Goal: Information Seeking & Learning: Learn about a topic

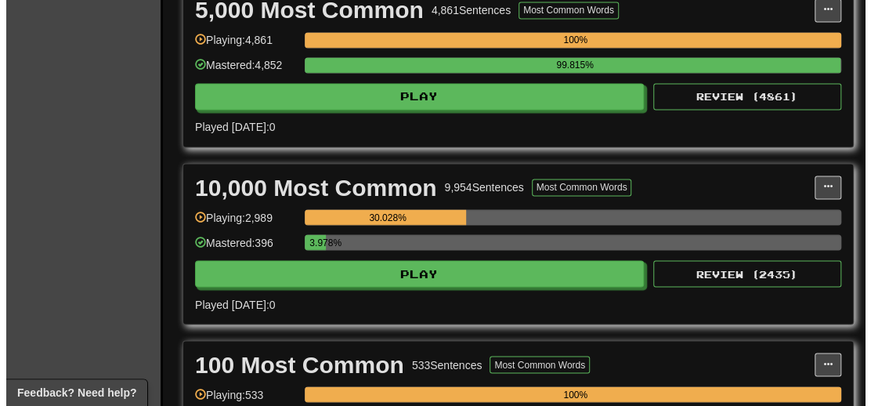
scroll to position [1097, 0]
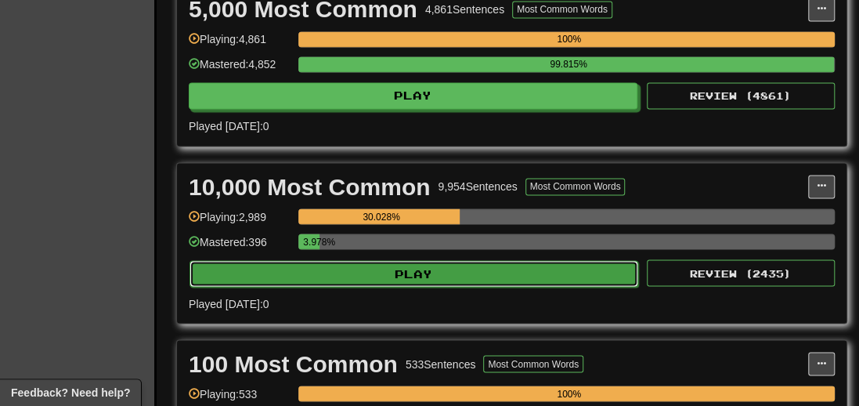
click at [427, 281] on button "Play" at bounding box center [414, 273] width 449 height 27
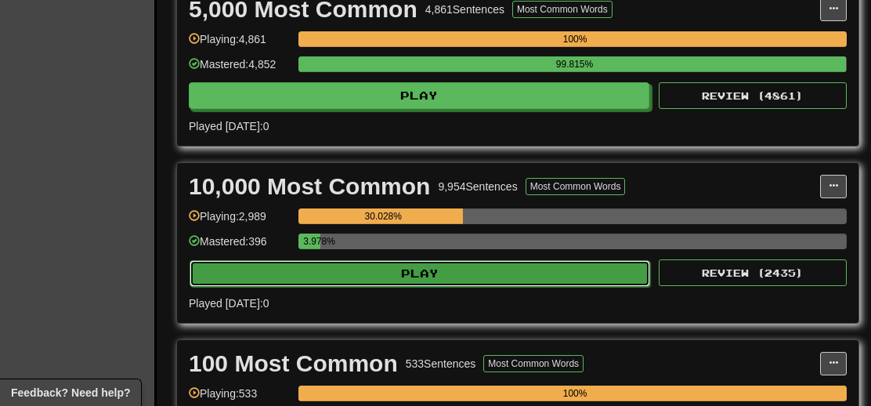
select select "**"
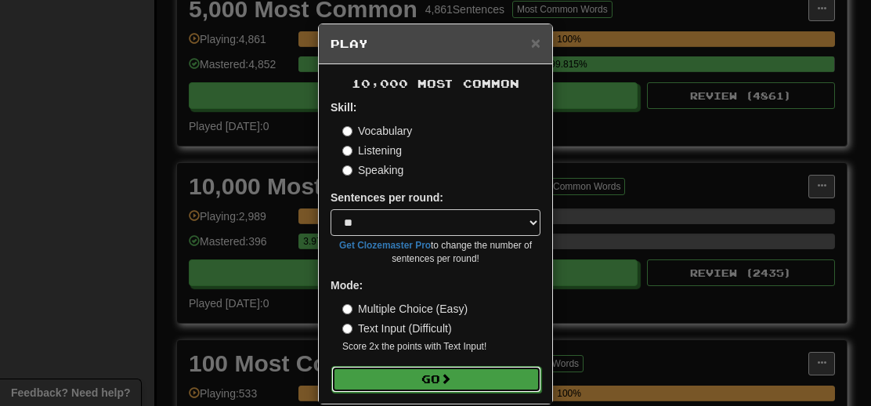
click at [450, 373] on button "Go" at bounding box center [436, 379] width 210 height 27
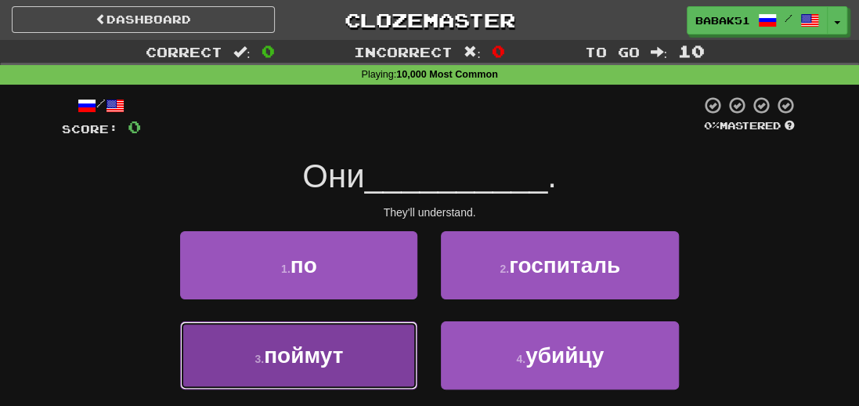
click at [291, 367] on button "3 . поймут" at bounding box center [298, 355] width 237 height 68
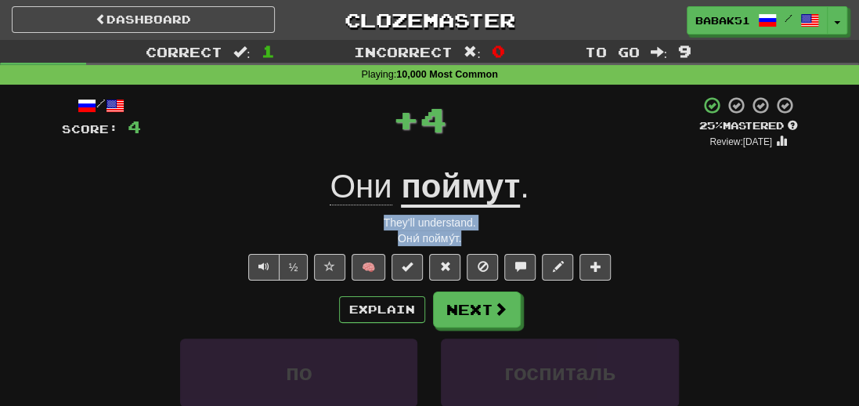
drag, startPoint x: 484, startPoint y: 237, endPoint x: 351, endPoint y: 221, distance: 134.2
click at [351, 221] on div "/ Score: 4 + 4 25 % Mastered Review: [DATE] Они поймут . They'll understand. Он…" at bounding box center [430, 349] width 736 height 507
copy div "They'll understand. Они́ пойму́т."
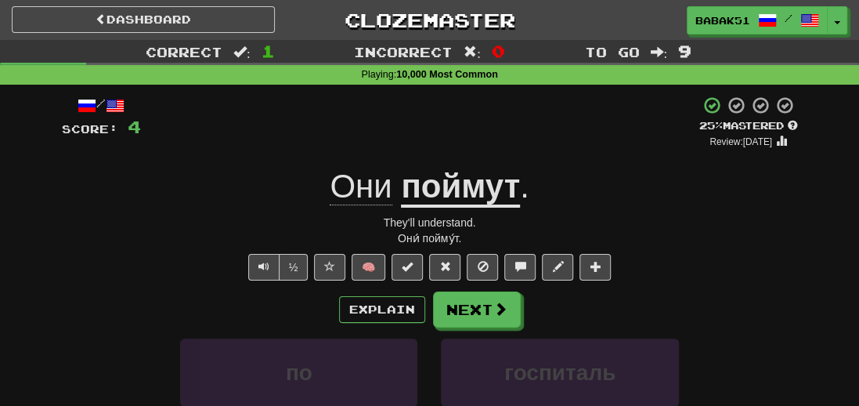
click at [100, 248] on div "/ Score: 4 + 4 25 % Mastered Review: [DATE] Они поймут . They'll understand. Он…" at bounding box center [430, 349] width 736 height 507
click at [487, 314] on button "Next" at bounding box center [478, 310] width 88 height 36
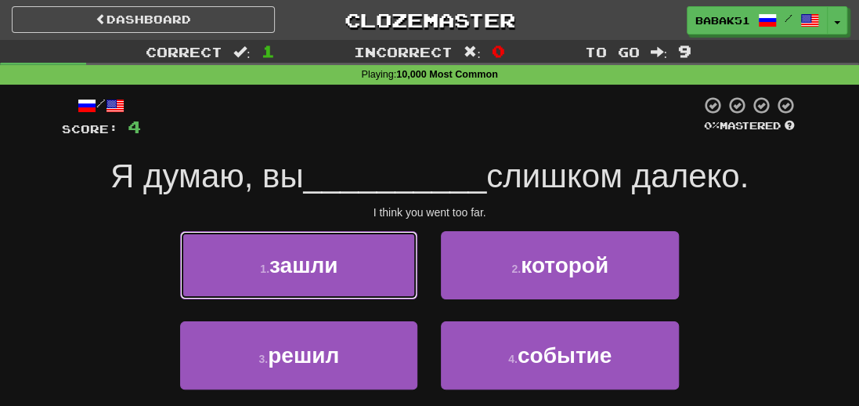
click at [320, 280] on button "1 . зашли" at bounding box center [298, 265] width 237 height 68
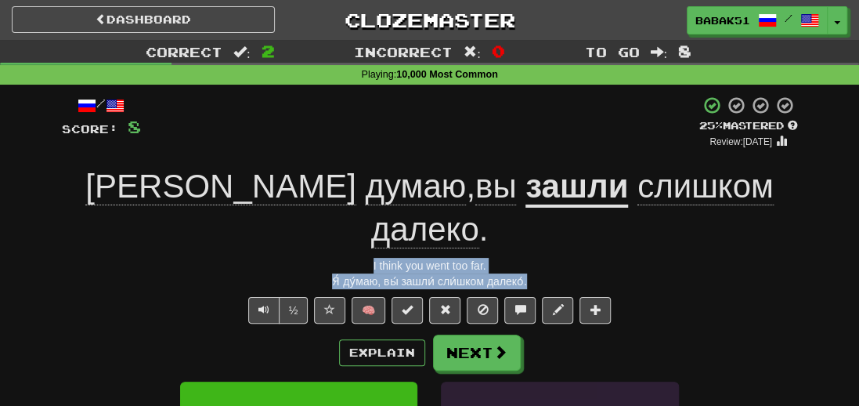
drag, startPoint x: 561, startPoint y: 240, endPoint x: 321, endPoint y: 228, distance: 240.0
click at [321, 228] on div "/ Score: 8 + 4 25 % Mastered Review: [DATE] Я думаю , вы зашли слишком далеко .…" at bounding box center [430, 370] width 736 height 549
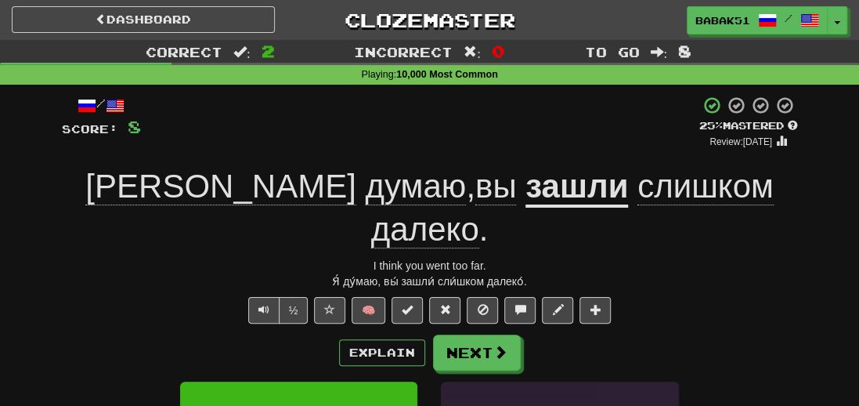
click at [526, 193] on u "зашли" at bounding box center [577, 188] width 103 height 40
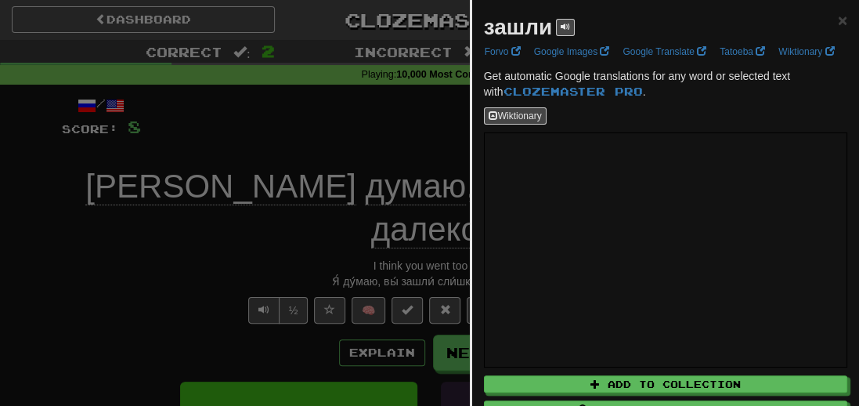
click at [126, 295] on div at bounding box center [429, 203] width 859 height 406
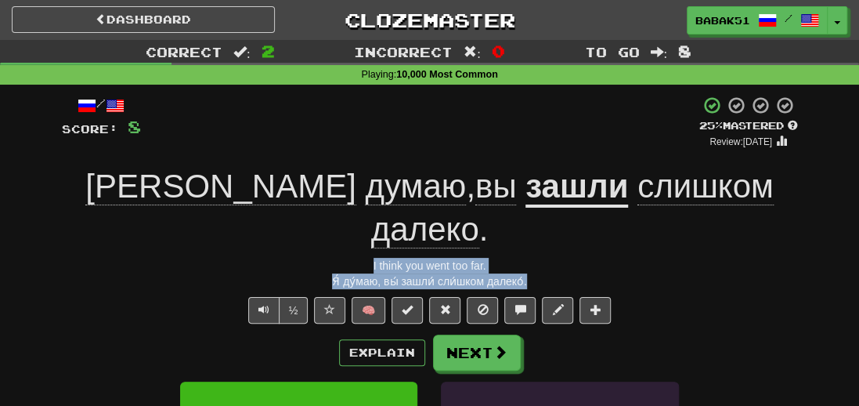
drag, startPoint x: 553, startPoint y: 234, endPoint x: 334, endPoint y: 226, distance: 219.5
click at [334, 226] on div "/ Score: 8 + 4 25 % Mastered Review: 2025-09-23 Я думаю , вы зашли слишком дале…" at bounding box center [430, 370] width 736 height 549
copy div "I think you went too far. Я́ ду́маю, вы́ зашли́ сли́шком далеко́."
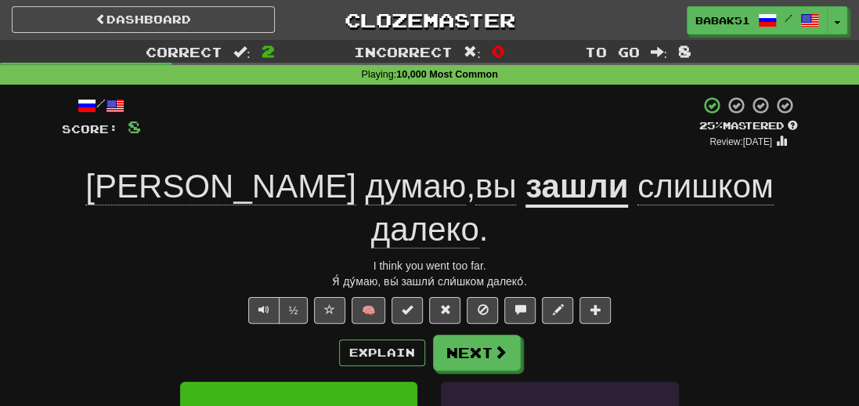
click at [78, 297] on div "½ 🧠" at bounding box center [430, 310] width 736 height 27
click at [462, 335] on button "Next" at bounding box center [478, 353] width 88 height 36
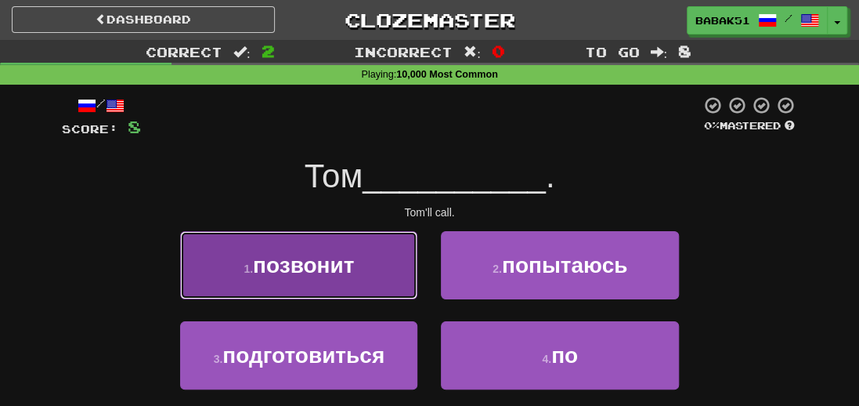
click at [266, 270] on span "позвонит" at bounding box center [303, 265] width 101 height 24
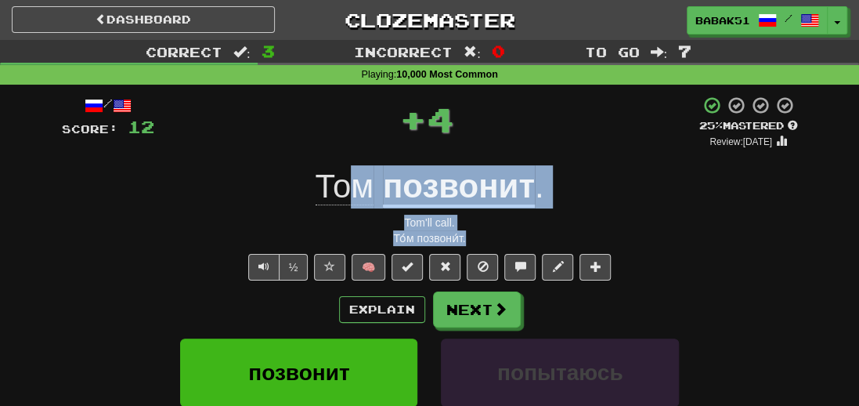
drag, startPoint x: 468, startPoint y: 237, endPoint x: 359, endPoint y: 206, distance: 113.3
click at [359, 206] on div "/ Score: 12 + 4 25 % Mastered Review: 2025-09-23 Том позвонит . Tom'll call. То…" at bounding box center [430, 349] width 736 height 507
click at [484, 229] on div "Tom'll call." at bounding box center [430, 223] width 736 height 16
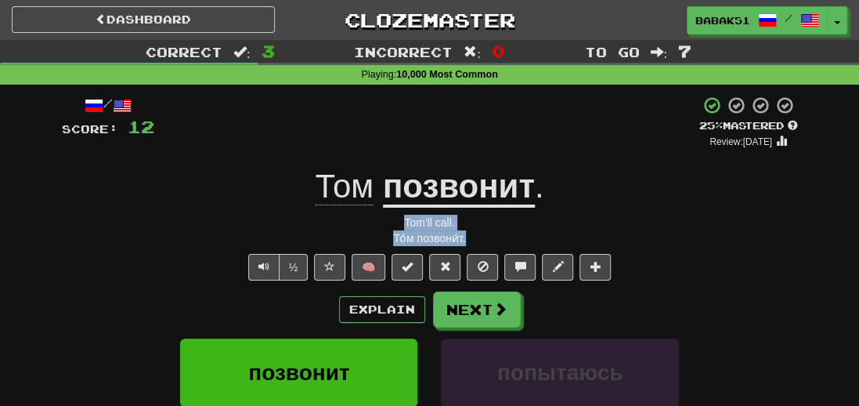
drag, startPoint x: 465, startPoint y: 240, endPoint x: 365, endPoint y: 220, distance: 102.2
click at [365, 220] on div "/ Score: 12 + 4 25 % Mastered Review: 2025-09-23 Том позвонит . Tom'll call. То…" at bounding box center [430, 349] width 736 height 507
copy div "Tom'll call. То́м позвони́т."
click at [45, 277] on div "Correct : 3 Incorrect : 0 To go : 7 Playing : 10,000 Most Common / Score: 12 + …" at bounding box center [429, 332] width 859 height 584
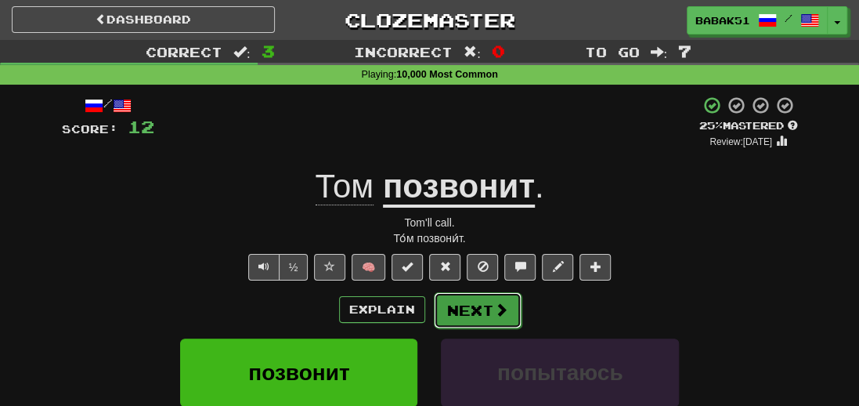
click at [488, 298] on button "Next" at bounding box center [478, 310] width 88 height 36
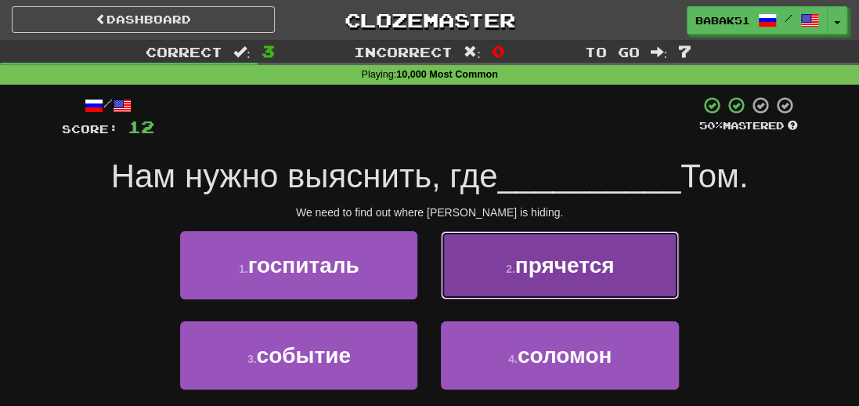
click at [557, 280] on button "2 . прячется" at bounding box center [559, 265] width 237 height 68
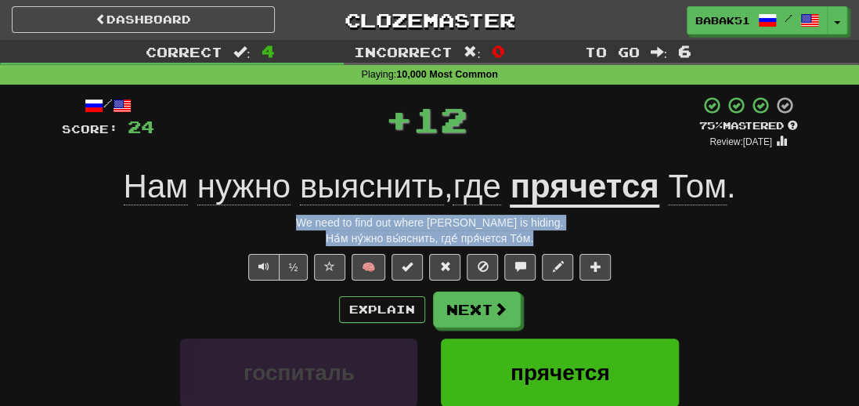
drag, startPoint x: 555, startPoint y: 238, endPoint x: 326, endPoint y: 226, distance: 229.8
click at [326, 226] on div "/ Score: 24 + 12 75 % Mastered Review: 2025-10-22 Нам нужно выяснить , где пряч…" at bounding box center [430, 349] width 736 height 507
copy div "We need to find out where Tom is hiding. На́м ну́жно вы́яснить, где́ пря́чется …"
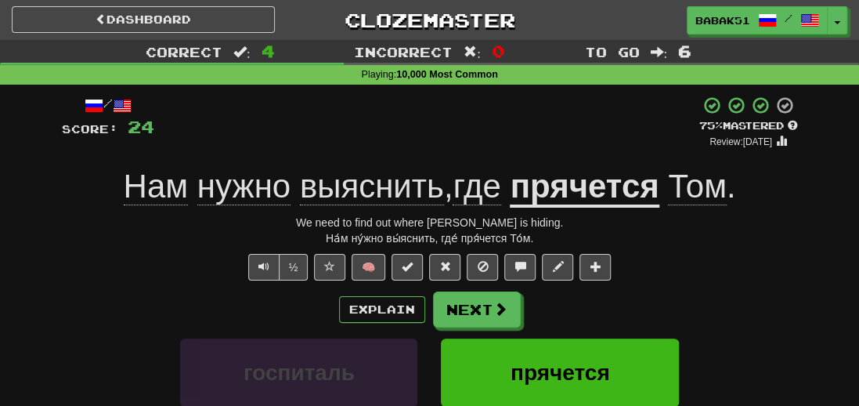
click at [67, 302] on div "Explain Next" at bounding box center [430, 309] width 736 height 36
click at [615, 187] on u "прячется" at bounding box center [584, 188] width 149 height 40
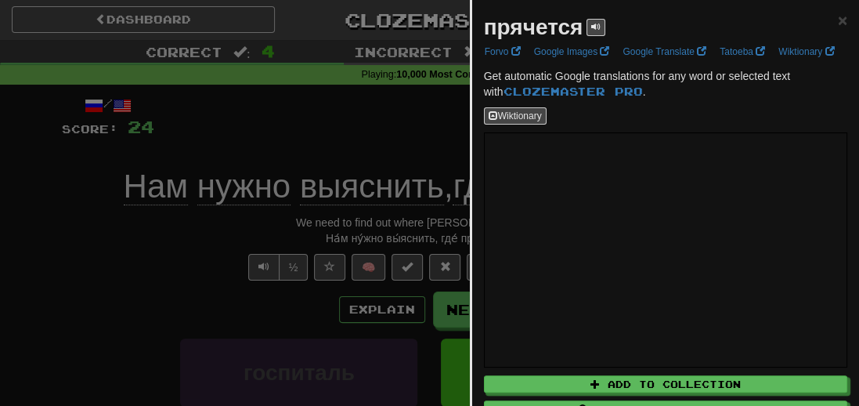
click at [158, 288] on div at bounding box center [429, 203] width 859 height 406
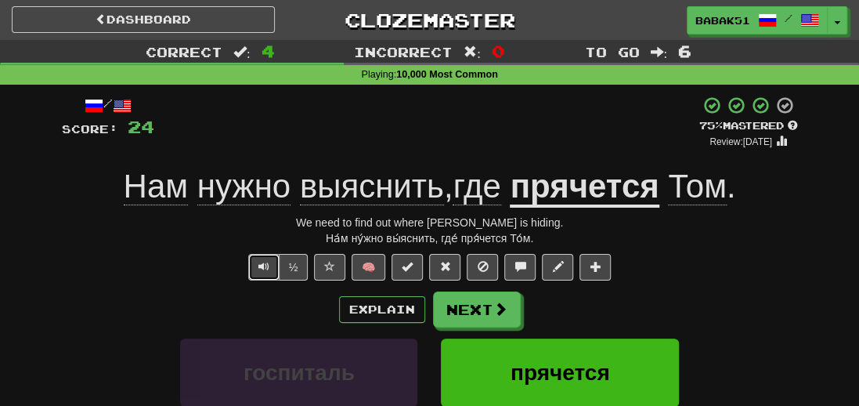
click at [251, 269] on button "Text-to-speech controls" at bounding box center [263, 267] width 31 height 27
click at [471, 319] on button "Next" at bounding box center [478, 310] width 88 height 36
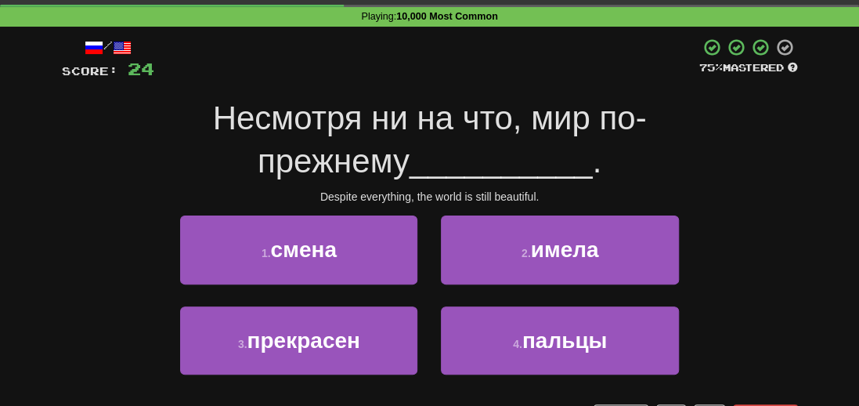
scroll to position [78, 0]
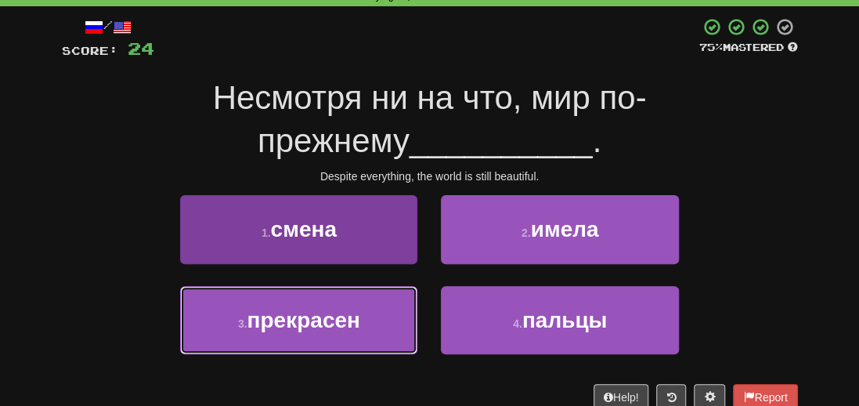
drag, startPoint x: 352, startPoint y: 316, endPoint x: 366, endPoint y: 302, distance: 20.5
click at [352, 316] on span "прекрасен" at bounding box center [303, 320] width 113 height 24
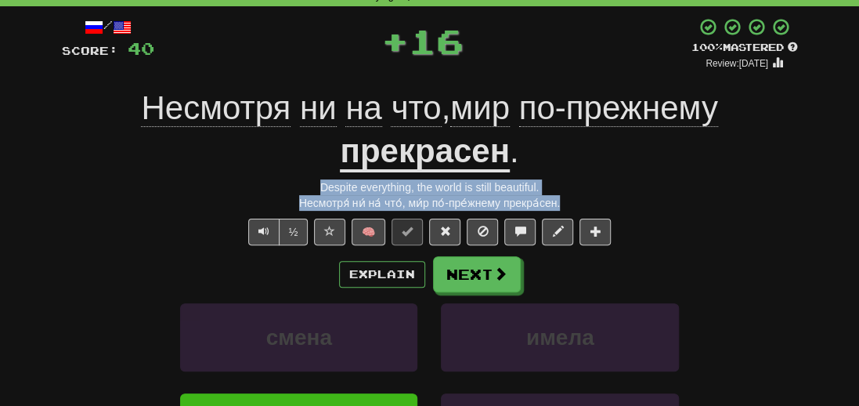
drag, startPoint x: 594, startPoint y: 195, endPoint x: 273, endPoint y: 182, distance: 321.4
click at [273, 182] on div "/ Score: 40 + 16 100 % Mastered Review: 2026-03-21 Несмотря ни на что , мир по-…" at bounding box center [430, 291] width 736 height 549
copy div "Despite everything, the world is still beautiful. Несмотря́ ни́ на́ что́, ми́р …"
click at [110, 210] on div "Несмотря́ ни́ на́ что́, ми́р по́-пре́жнему прекра́сен." at bounding box center [430, 203] width 736 height 16
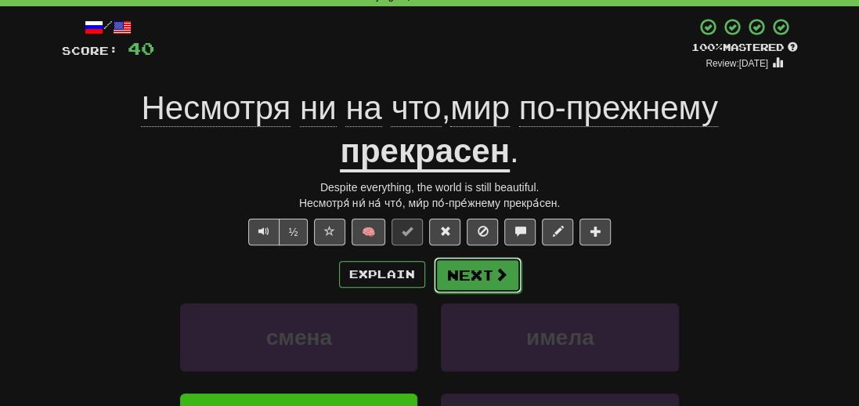
click at [446, 276] on button "Next" at bounding box center [478, 275] width 88 height 36
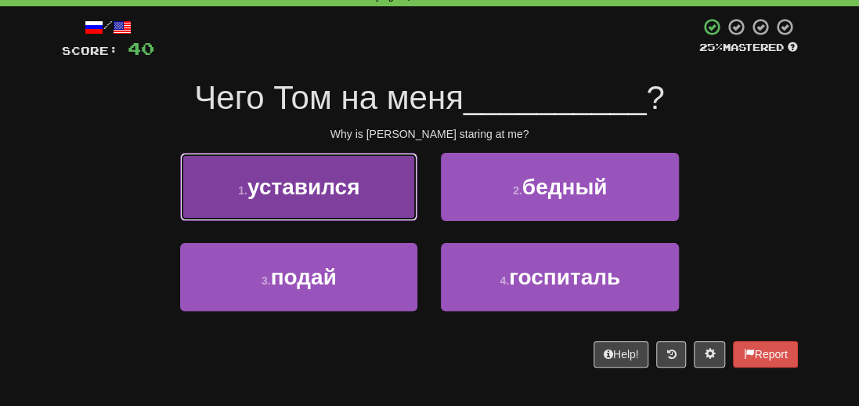
click at [314, 191] on span "уставился" at bounding box center [304, 187] width 113 height 24
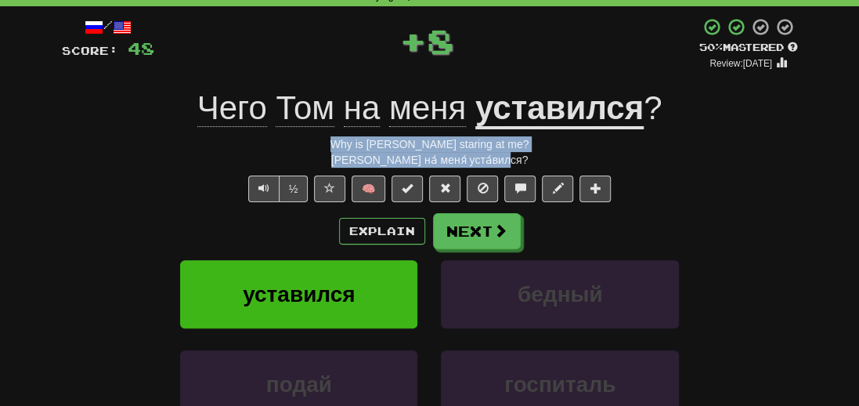
drag, startPoint x: 523, startPoint y: 163, endPoint x: 333, endPoint y: 147, distance: 191.0
click at [333, 147] on div "/ Score: 48 + 8 50 % Mastered Review: 2025-10-02 Чего Том на меня уставился ? W…" at bounding box center [430, 270] width 736 height 507
copy div "Why is Tom staring at me? Чего́ То́м на́ меня́ уста́вился?"
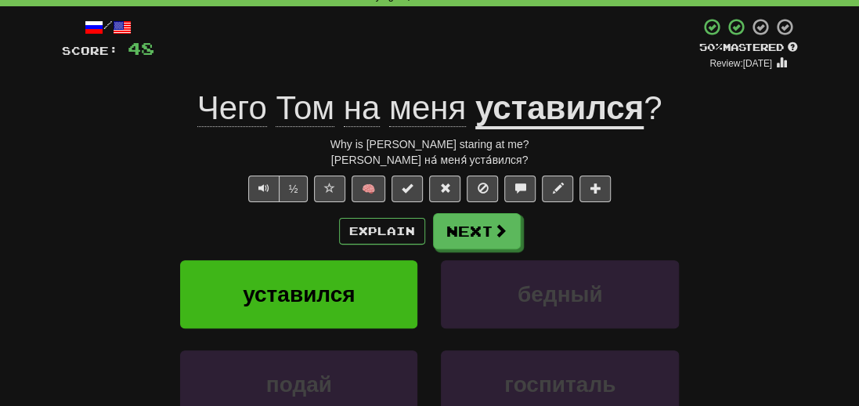
click at [32, 306] on div "Correct : 6 Incorrect : 0 To go : 4 Playing : 10,000 Most Common / Score: 48 + …" at bounding box center [429, 254] width 859 height 584
click at [486, 237] on button "Next" at bounding box center [478, 232] width 88 height 36
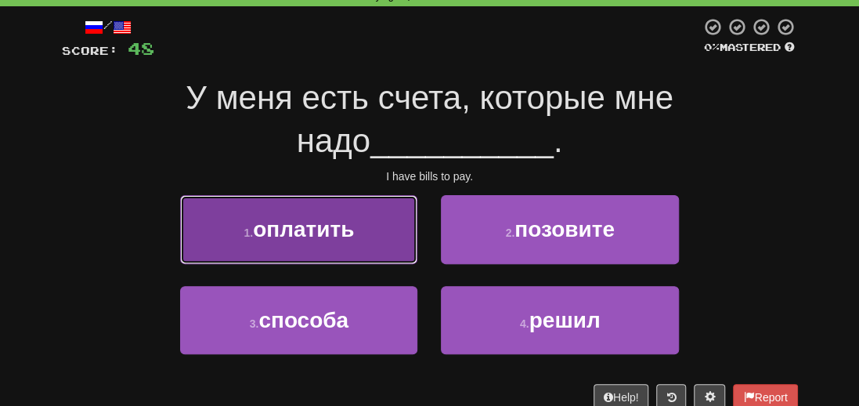
click at [287, 239] on span "оплатить" at bounding box center [303, 229] width 101 height 24
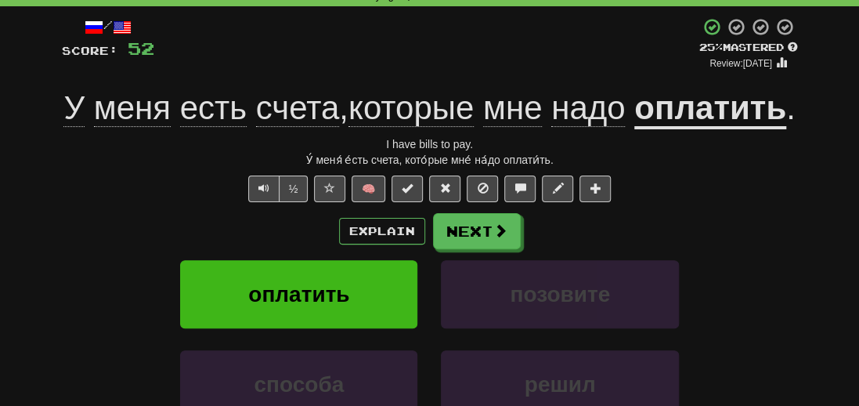
click at [340, 107] on span "счета" at bounding box center [298, 108] width 84 height 38
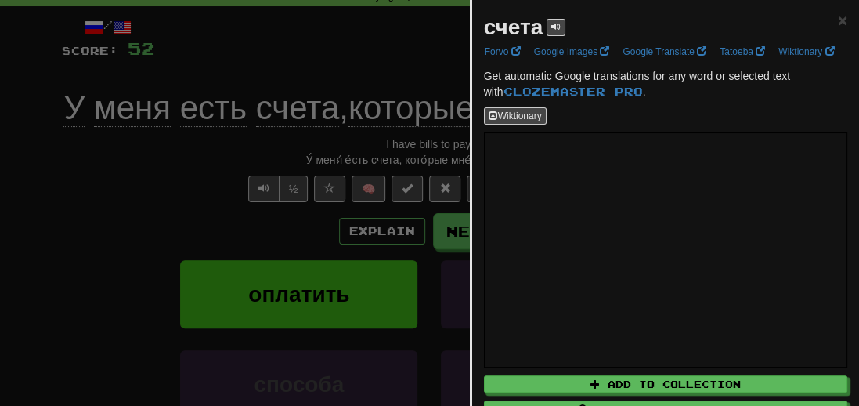
click at [149, 229] on div at bounding box center [429, 203] width 859 height 406
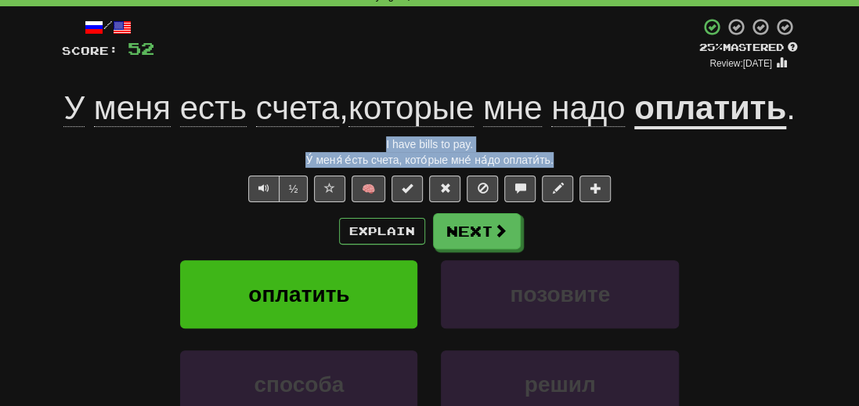
drag, startPoint x: 564, startPoint y: 206, endPoint x: 325, endPoint y: 187, distance: 239.6
click at [325, 187] on div "/ Score: 52 + 4 25 % Mastered Review: 2025-09-23 У меня есть счета , которые мн…" at bounding box center [430, 270] width 736 height 507
copy div "I have bills to pay. У́ меня́ е́сть счета, кото́рые мне́ на́до оплати́ть."
click at [256, 202] on button "Text-to-speech controls" at bounding box center [263, 188] width 31 height 27
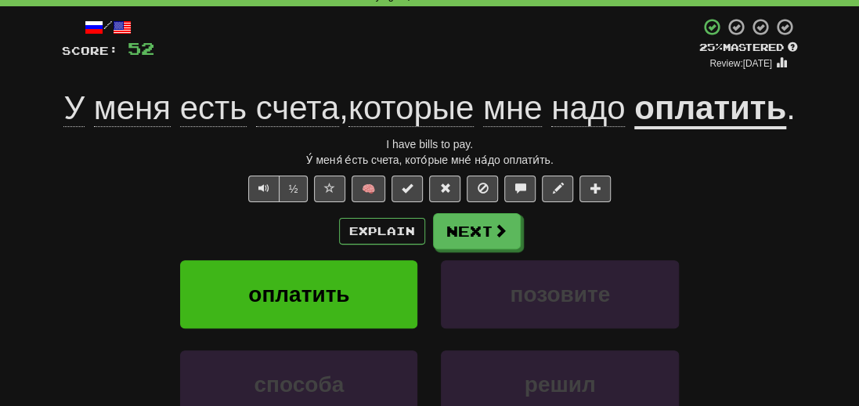
click at [634, 129] on u "оплатить" at bounding box center [710, 109] width 152 height 40
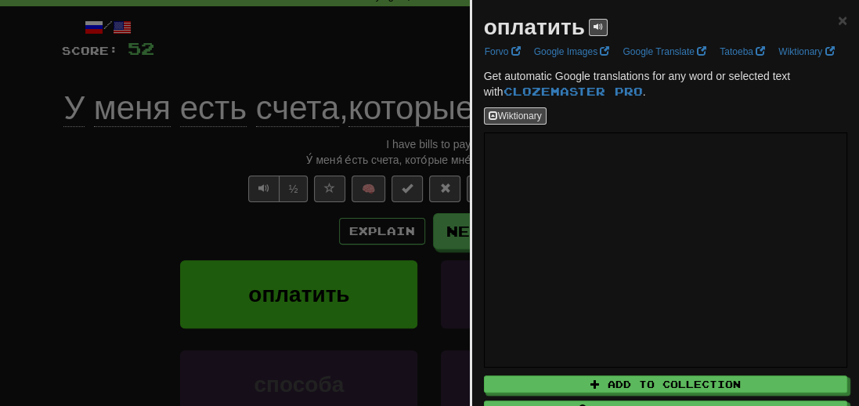
drag, startPoint x: 104, startPoint y: 207, endPoint x: 123, endPoint y: 201, distance: 19.6
click at [104, 207] on div at bounding box center [429, 203] width 859 height 406
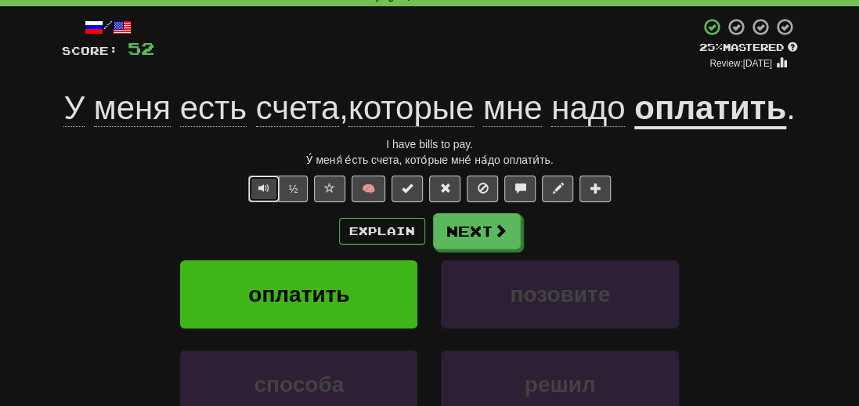
click at [265, 193] on span "Text-to-speech controls" at bounding box center [263, 187] width 11 height 11
click at [253, 202] on button "Text-to-speech controls" at bounding box center [263, 188] width 31 height 27
click at [499, 238] on span at bounding box center [501, 231] width 14 height 14
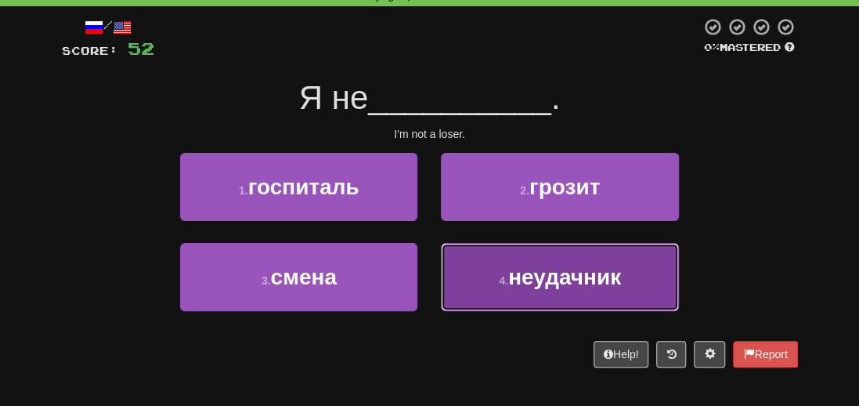
click at [594, 285] on span "неудачник" at bounding box center [564, 277] width 113 height 24
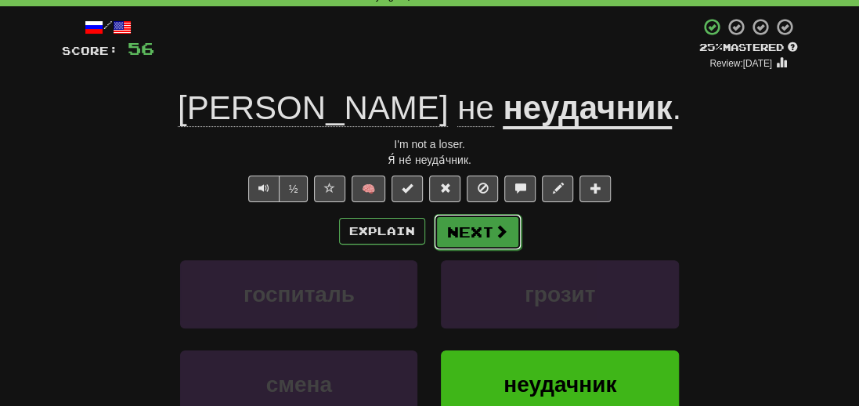
click at [486, 240] on button "Next" at bounding box center [478, 232] width 88 height 36
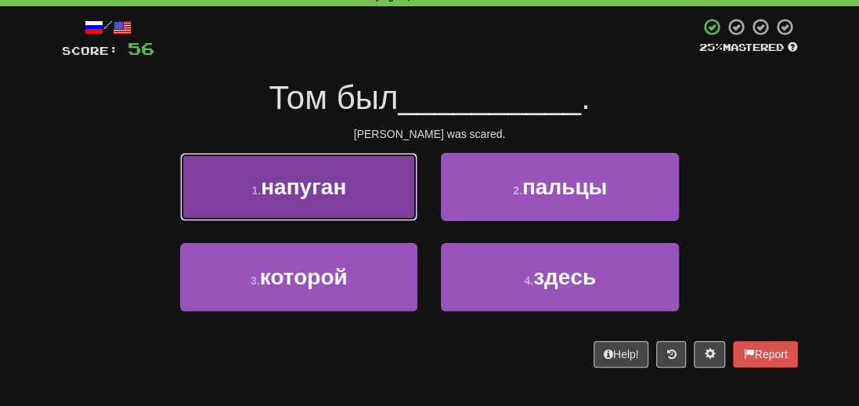
click at [315, 184] on span "напуган" at bounding box center [303, 187] width 85 height 24
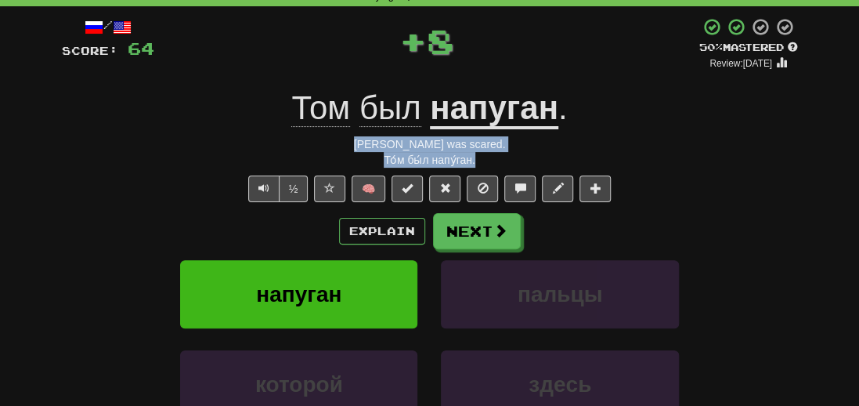
drag, startPoint x: 490, startPoint y: 164, endPoint x: 360, endPoint y: 148, distance: 131.7
click at [360, 148] on div "/ Score: 64 + 8 50 % Mastered Review: 2025-10-02 Том был напуган . Tom was scar…" at bounding box center [430, 270] width 736 height 507
copy div "Tom was scared. То́м бы́л напу́ган."
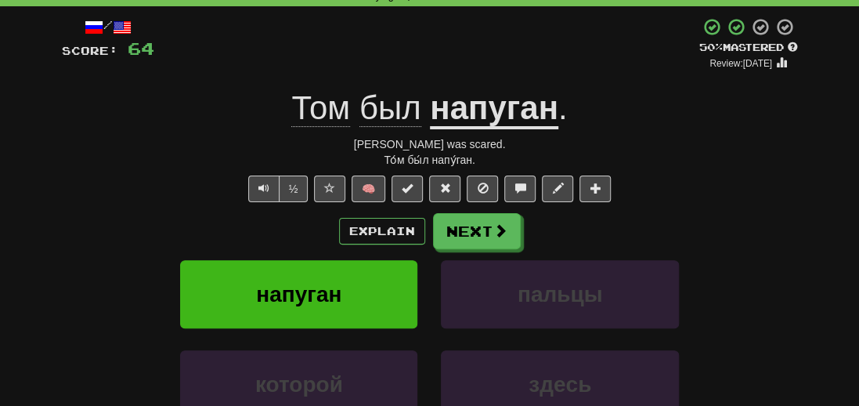
click at [46, 289] on div "Correct : 9 Incorrect : 0 To go : 1 Playing : 10,000 Most Common / Score: 64 + …" at bounding box center [429, 254] width 859 height 584
click at [472, 224] on button "Next" at bounding box center [478, 232] width 88 height 36
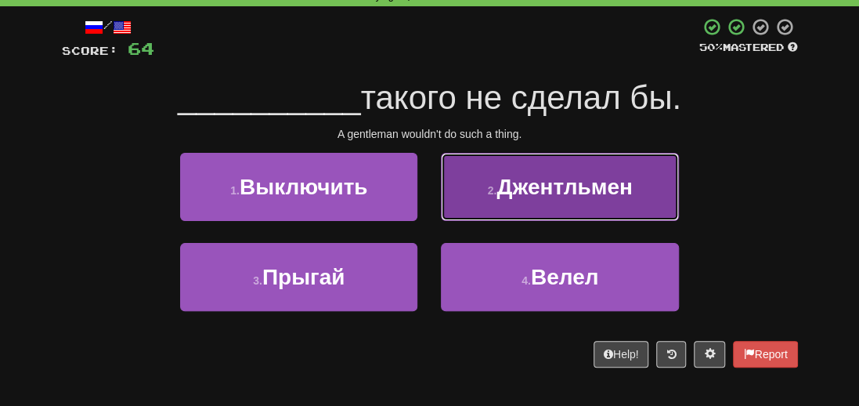
click at [579, 173] on button "2 . Джентльмен" at bounding box center [559, 187] width 237 height 68
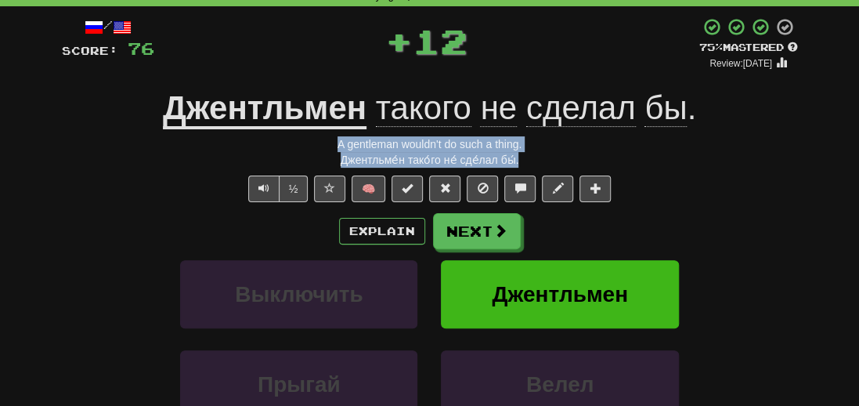
drag, startPoint x: 538, startPoint y: 162, endPoint x: 272, endPoint y: 146, distance: 266.8
click at [272, 146] on div "/ Score: 76 + 12 75 % Mastered Review: 2025-10-22 Джентльмен такого не сделал б…" at bounding box center [430, 270] width 736 height 507
copy div "A gentleman wouldn't do such a thing. Джентльме́н тако́го не́ сде́лал бы́."
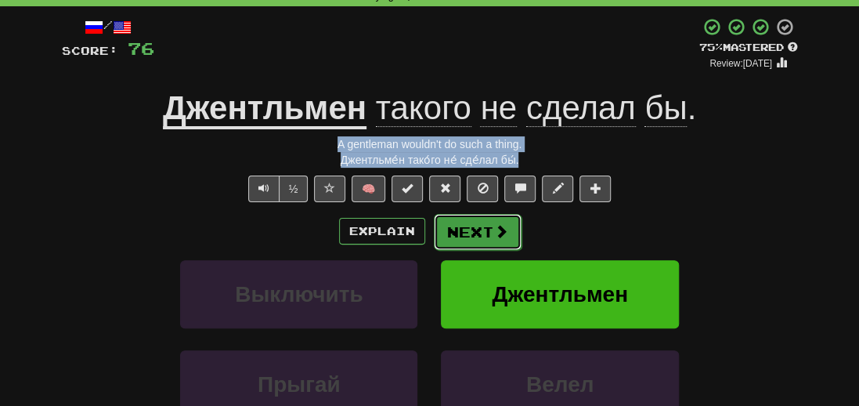
click at [464, 237] on button "Next" at bounding box center [478, 232] width 88 height 36
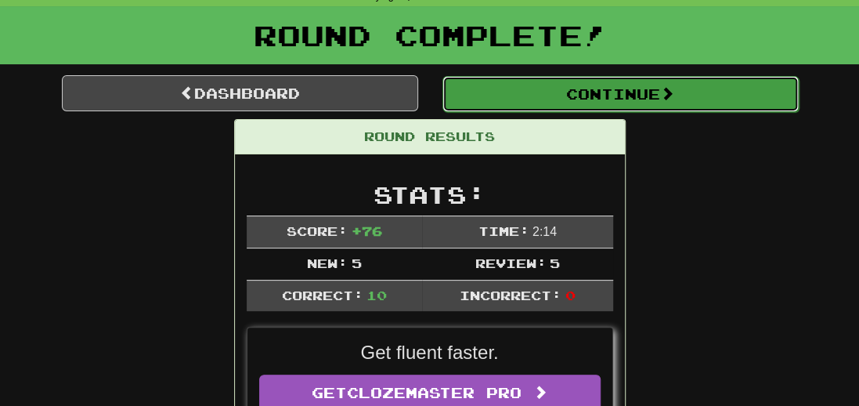
click at [634, 87] on button "Continue" at bounding box center [621, 94] width 356 height 36
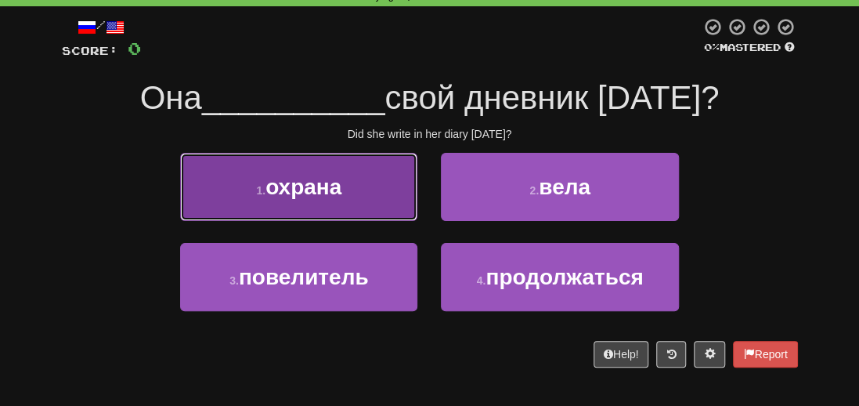
click at [307, 202] on button "1 . охрана" at bounding box center [298, 187] width 237 height 68
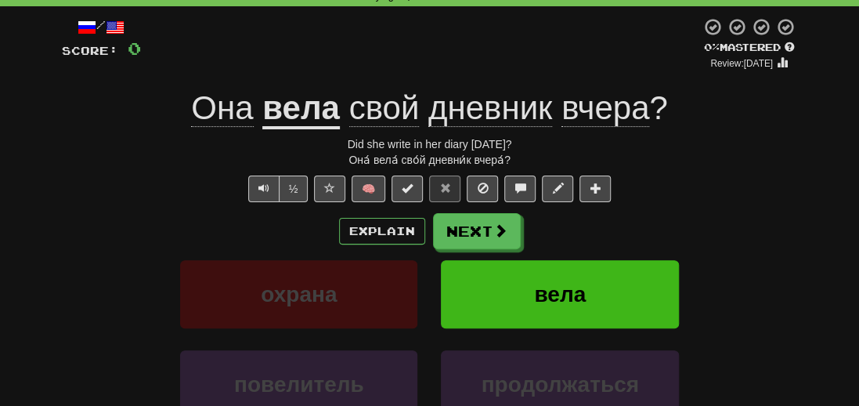
click at [296, 118] on u "вела" at bounding box center [301, 109] width 78 height 40
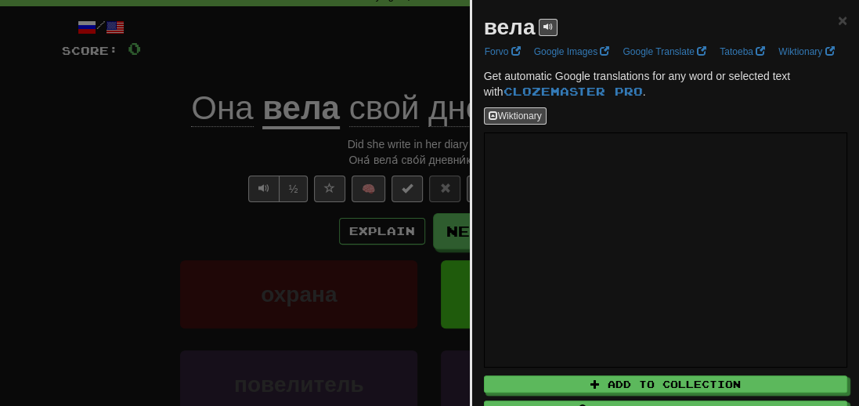
click at [121, 228] on div at bounding box center [429, 203] width 859 height 406
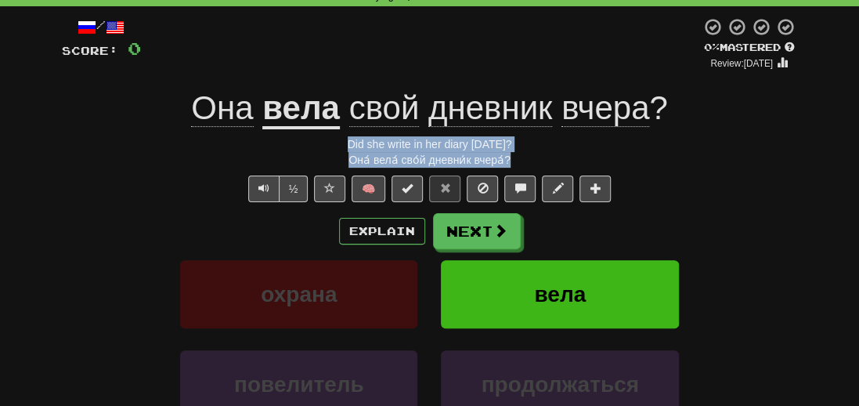
drag, startPoint x: 539, startPoint y: 159, endPoint x: 331, endPoint y: 140, distance: 209.2
click at [331, 140] on div "/ Score: 0 0 % Mastered Review: 2025-09-22 Она вела свой дневник вчера ? Did sh…" at bounding box center [430, 270] width 736 height 507
copy div "Did she write in her diary yesterday? Она́ вела́ сво́й дневни́к вчера́?"
click at [485, 228] on button "Next" at bounding box center [478, 232] width 88 height 36
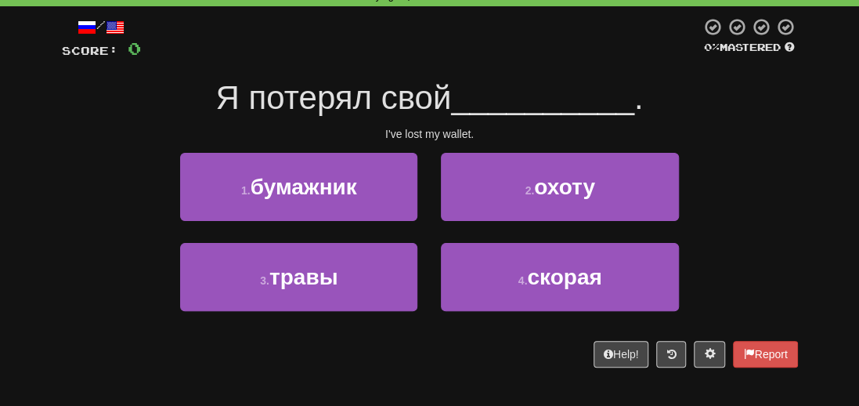
click at [754, 115] on div "Я потерял свой __________ ." at bounding box center [430, 98] width 736 height 43
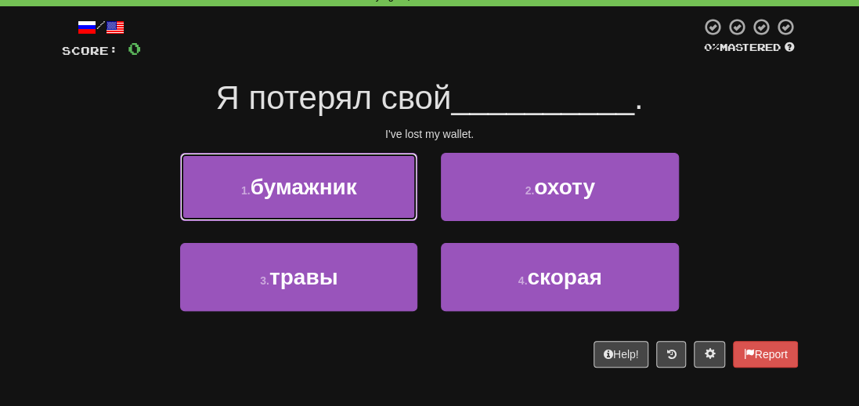
click at [240, 204] on button "1 . бумажник" at bounding box center [298, 187] width 237 height 68
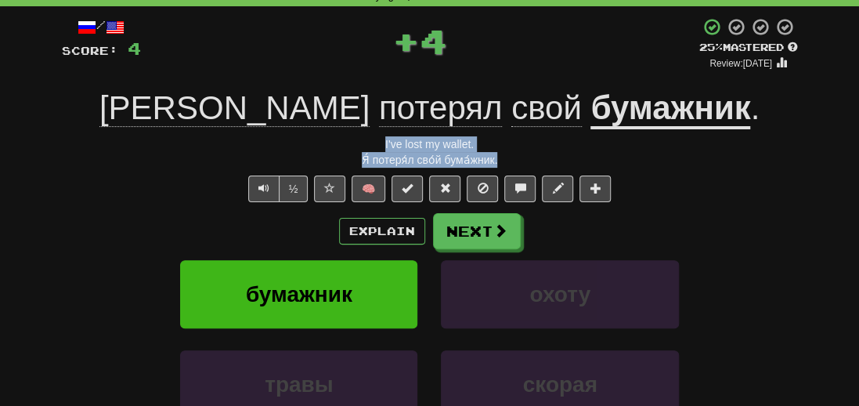
drag, startPoint x: 513, startPoint y: 161, endPoint x: 370, endPoint y: 144, distance: 144.4
click at [370, 144] on div "/ Score: 4 + 4 25 % Mastered Review: 2025-09-23 Я потерял свой бумажник . I've …" at bounding box center [430, 270] width 736 height 507
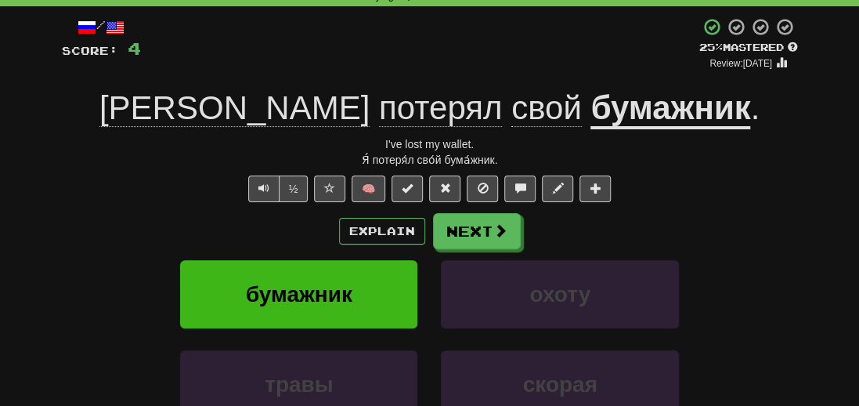
click at [72, 336] on div "бумажник охоту" at bounding box center [429, 305] width 783 height 90
click at [504, 227] on span at bounding box center [501, 231] width 14 height 14
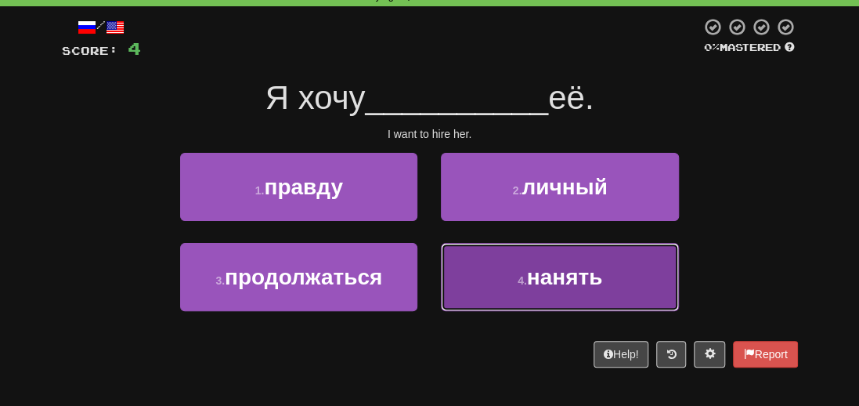
click at [551, 276] on span "нанять" at bounding box center [565, 277] width 76 height 24
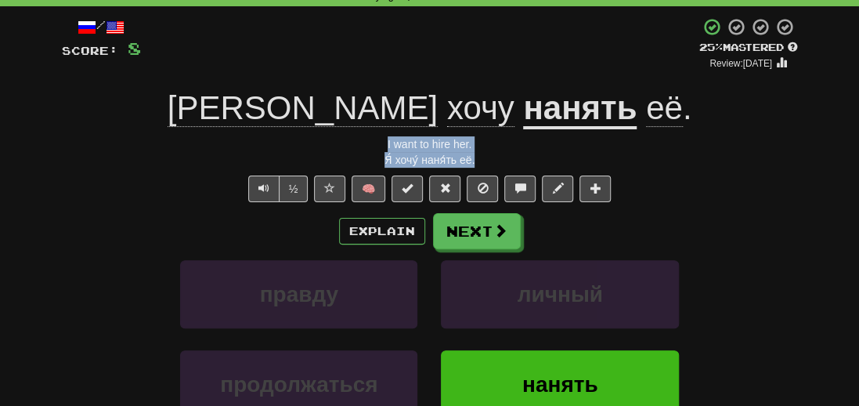
drag, startPoint x: 478, startPoint y: 162, endPoint x: 349, endPoint y: 150, distance: 129.1
click at [349, 150] on div "/ Score: 8 + 4 25 % Mastered Review: 2025-09-23 Я хочу нанять её . I want to hi…" at bounding box center [430, 270] width 736 height 507
click at [77, 317] on div "правду личный" at bounding box center [429, 305] width 783 height 90
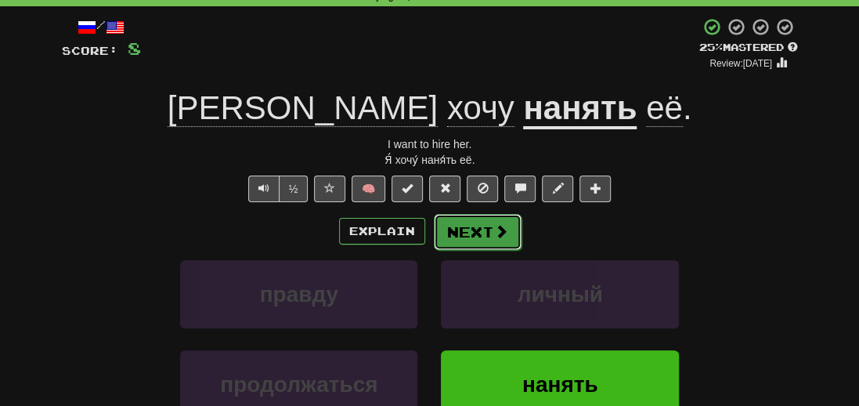
click at [472, 236] on button "Next" at bounding box center [478, 232] width 88 height 36
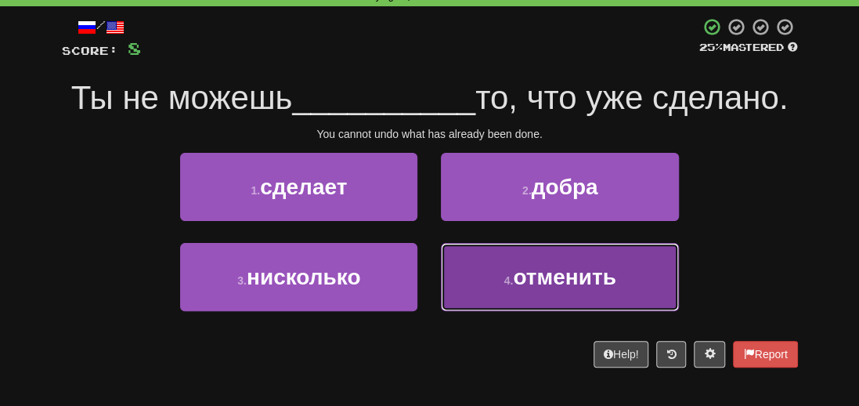
click at [534, 304] on button "4 . отменить" at bounding box center [559, 277] width 237 height 68
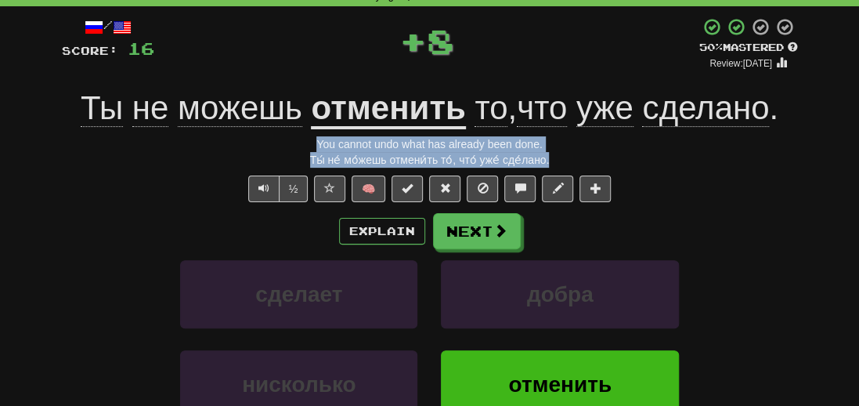
drag, startPoint x: 564, startPoint y: 164, endPoint x: 284, endPoint y: 151, distance: 280.7
click at [284, 151] on div "/ Score: 16 + 8 50 % Mastered Review: 2025-10-02 Ты не можешь отменить то , что…" at bounding box center [430, 270] width 736 height 507
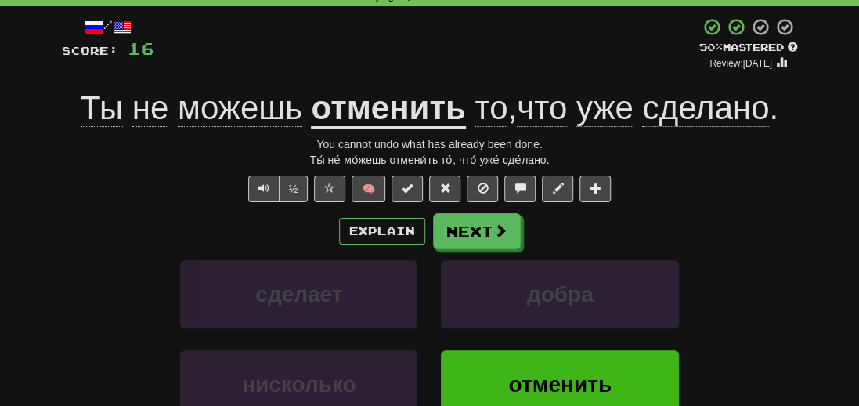
click at [49, 273] on div "Correct : 3 Incorrect : 1 To go : 7 Playing : 10,000 Most Common / Score: 16 + …" at bounding box center [429, 254] width 859 height 584
click at [472, 234] on button "Next" at bounding box center [478, 232] width 88 height 36
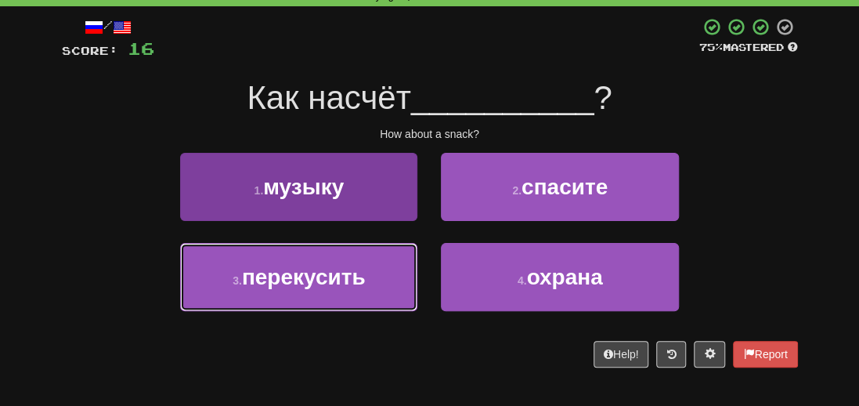
click at [309, 280] on span "перекусить" at bounding box center [304, 277] width 124 height 24
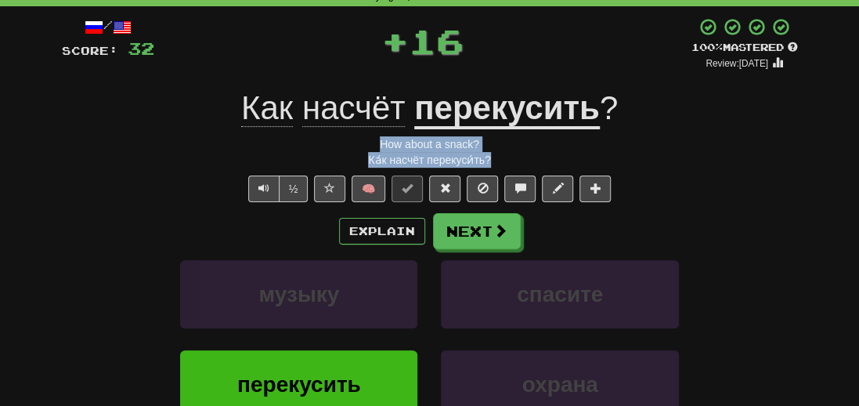
drag, startPoint x: 517, startPoint y: 159, endPoint x: 341, endPoint y: 143, distance: 176.9
click at [341, 143] on div "/ Score: 32 + 16 100 % Mastered Review: 2026-03-21 Как насчёт перекусить ? How …" at bounding box center [430, 270] width 736 height 507
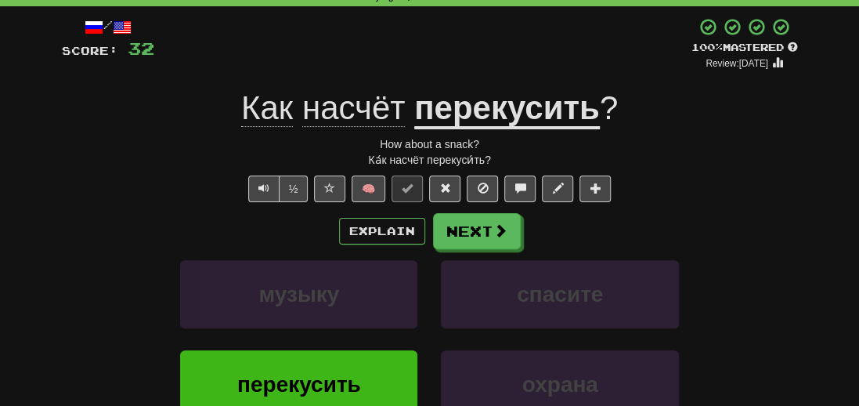
click at [52, 259] on div "/ Score: 32 + 16 100 % Mastered Review: 2026-03-21 Как насчёт перекусить ? How …" at bounding box center [430, 276] width 760 height 540
click at [474, 242] on button "Next" at bounding box center [478, 232] width 88 height 36
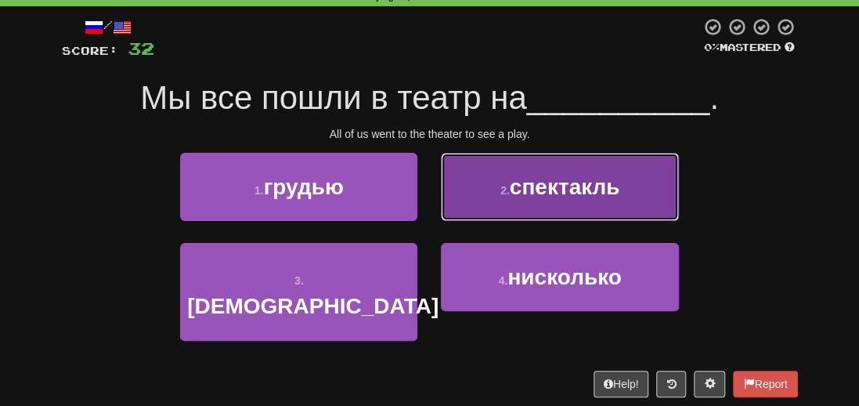
click at [565, 193] on span "спектакль" at bounding box center [565, 187] width 110 height 24
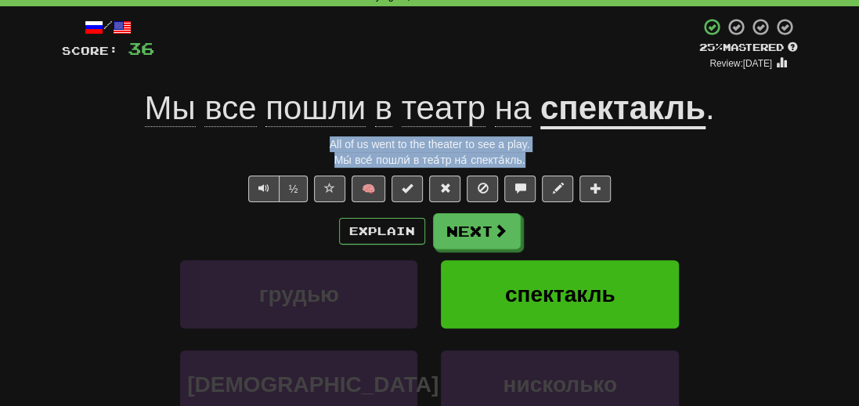
drag, startPoint x: 572, startPoint y: 163, endPoint x: 316, endPoint y: 141, distance: 256.3
click at [316, 141] on div "/ Score: 36 + 4 25 % Mastered Review: 2025-09-23 Мы все пошли в театр на спекта…" at bounding box center [430, 270] width 736 height 507
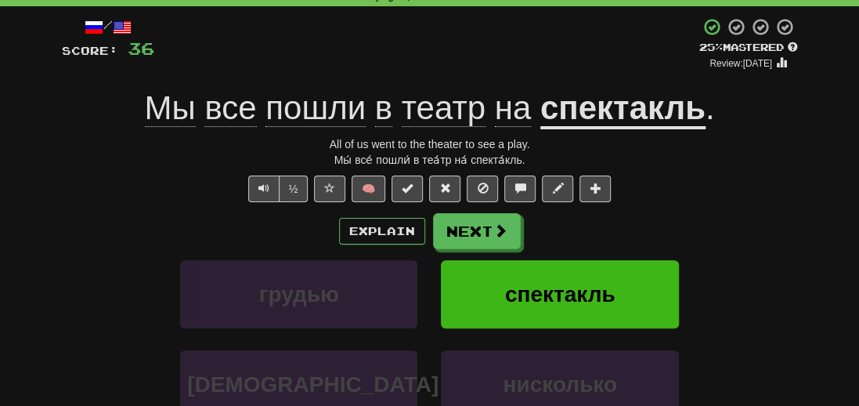
click at [27, 278] on div "Correct : 5 Incorrect : 1 To go : 5 Playing : 10,000 Most Common / Score: 36 + …" at bounding box center [429, 254] width 859 height 584
click at [498, 232] on span at bounding box center [501, 231] width 14 height 14
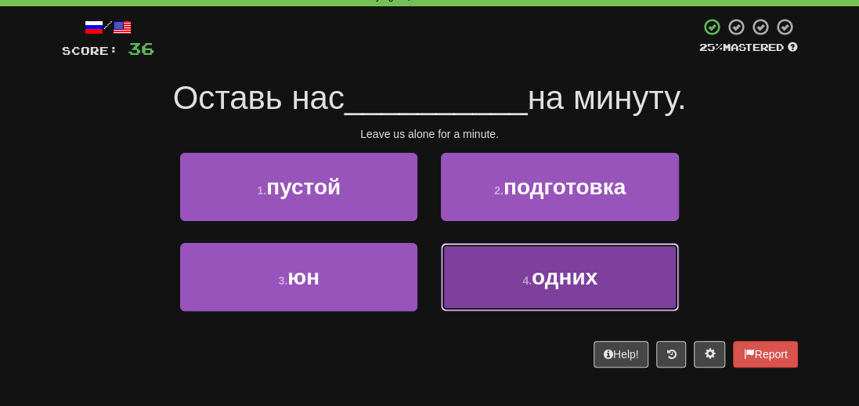
click at [551, 291] on button "4 . одних" at bounding box center [559, 277] width 237 height 68
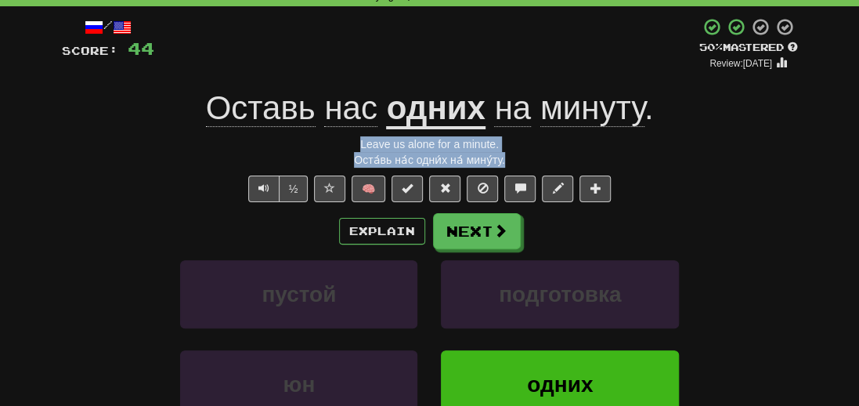
drag, startPoint x: 517, startPoint y: 156, endPoint x: 330, endPoint y: 146, distance: 187.4
click at [330, 146] on div "/ Score: 44 + 8 50 % Mastered Review: 2025-10-02 Оставь нас одних на минуту . L…" at bounding box center [430, 270] width 736 height 507
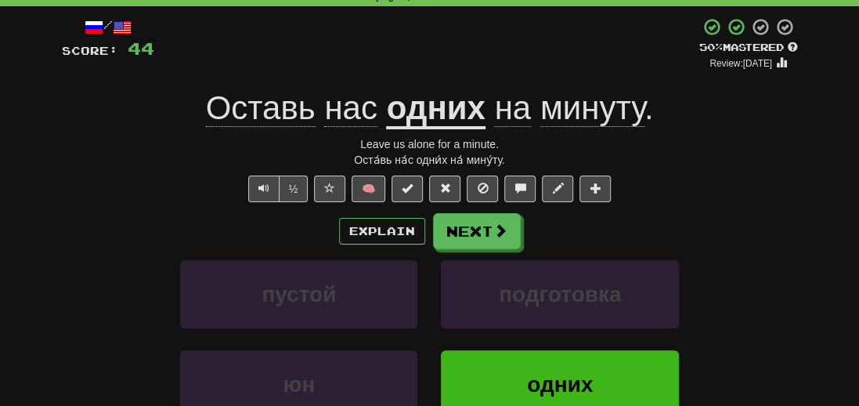
click at [55, 260] on div "/ Score: 44 + 8 50 % Mastered Review: 2025-10-02 Оставь нас одних на минуту . L…" at bounding box center [430, 276] width 760 height 540
click at [470, 234] on button "Next" at bounding box center [478, 232] width 88 height 36
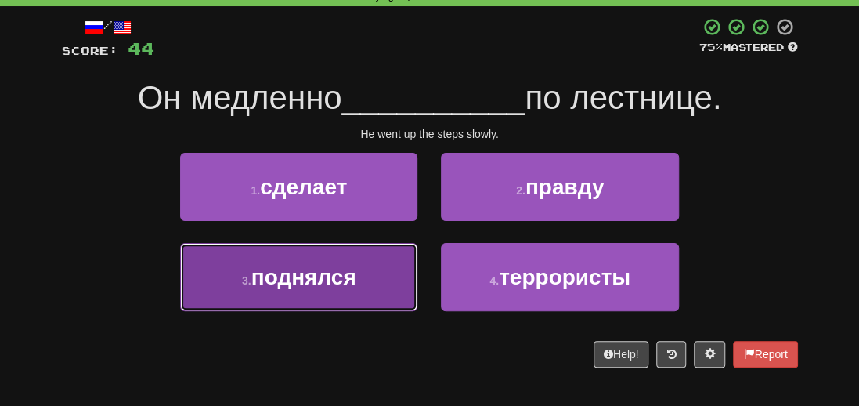
click at [305, 287] on span "поднялся" at bounding box center [303, 277] width 105 height 24
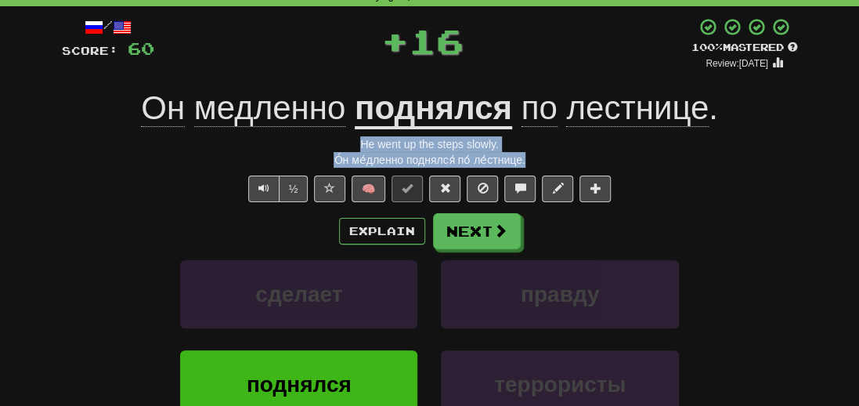
drag, startPoint x: 548, startPoint y: 164, endPoint x: 335, endPoint y: 146, distance: 213.7
click at [335, 146] on div "/ Score: 60 + 16 100 % Mastered Review: 2026-03-21 Он медленно поднялся по лест…" at bounding box center [430, 270] width 736 height 507
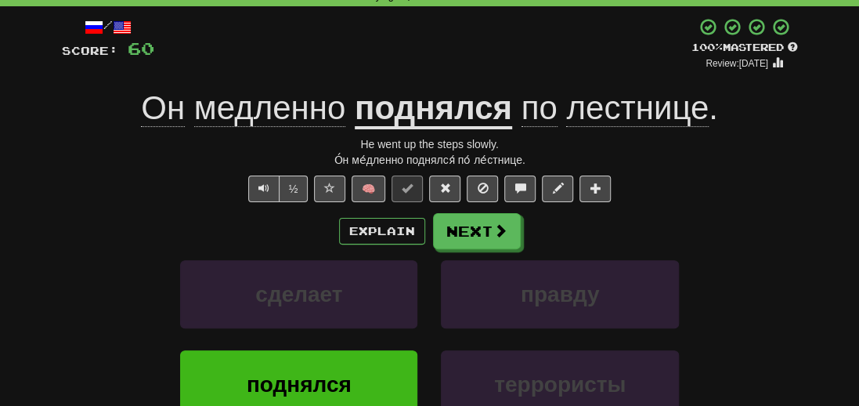
click at [39, 281] on div "Correct : 7 Incorrect : 1 To go : 3 Playing : 10,000 Most Common / Score: 60 + …" at bounding box center [429, 254] width 859 height 584
click at [464, 237] on button "Next" at bounding box center [478, 232] width 88 height 36
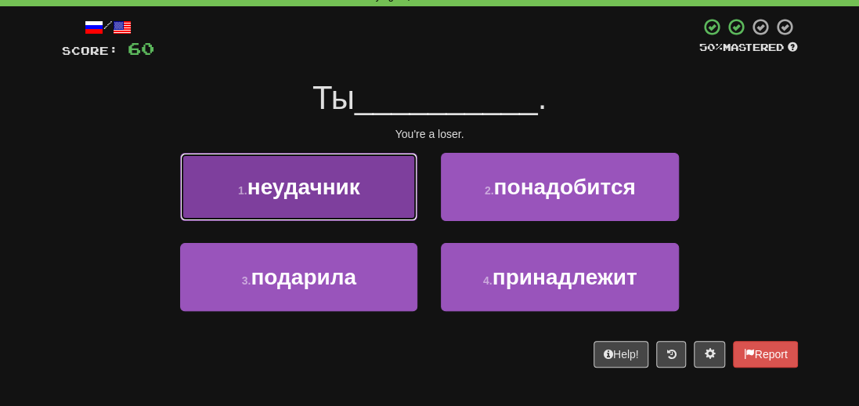
click at [296, 186] on span "неудачник" at bounding box center [304, 187] width 113 height 24
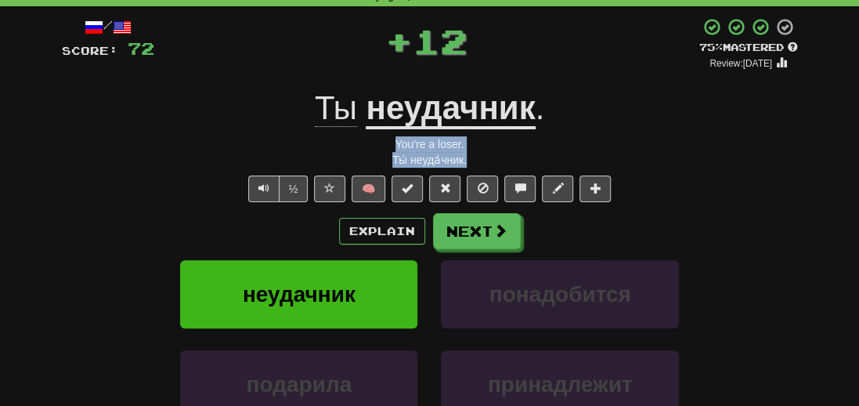
drag, startPoint x: 476, startPoint y: 159, endPoint x: 381, endPoint y: 139, distance: 97.7
click at [381, 139] on div "/ Score: 72 + 12 75 % Mastered Review: 2025-10-22 Ты неудачник . You're a loser…" at bounding box center [430, 270] width 736 height 507
click at [259, 193] on span "Text-to-speech controls" at bounding box center [263, 187] width 11 height 11
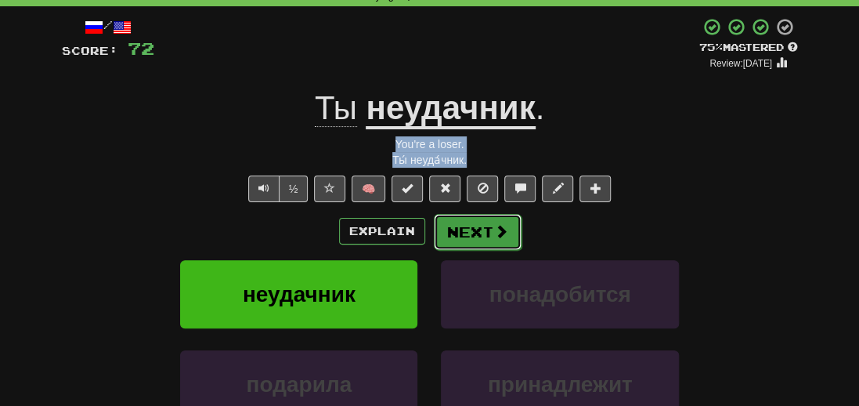
click at [457, 231] on button "Next" at bounding box center [478, 232] width 88 height 36
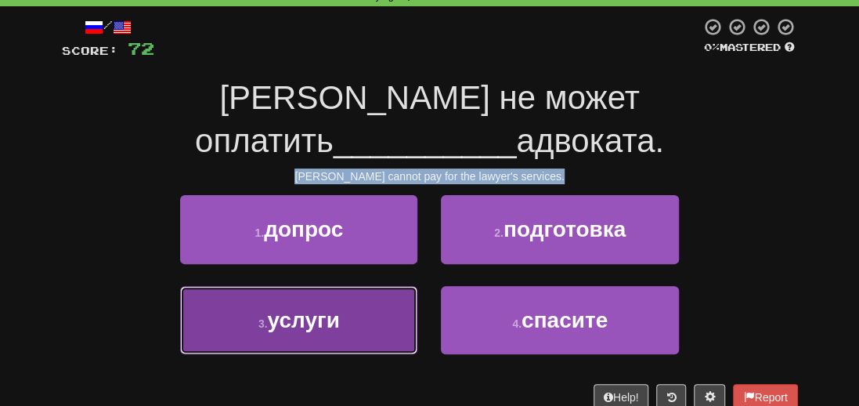
click at [299, 308] on span "услуги" at bounding box center [304, 320] width 72 height 24
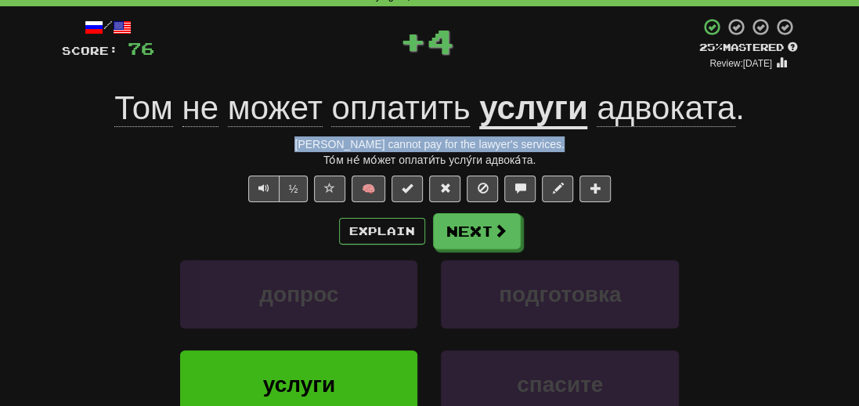
click at [598, 150] on div "Tom cannot pay for the lawyer's services." at bounding box center [430, 144] width 736 height 16
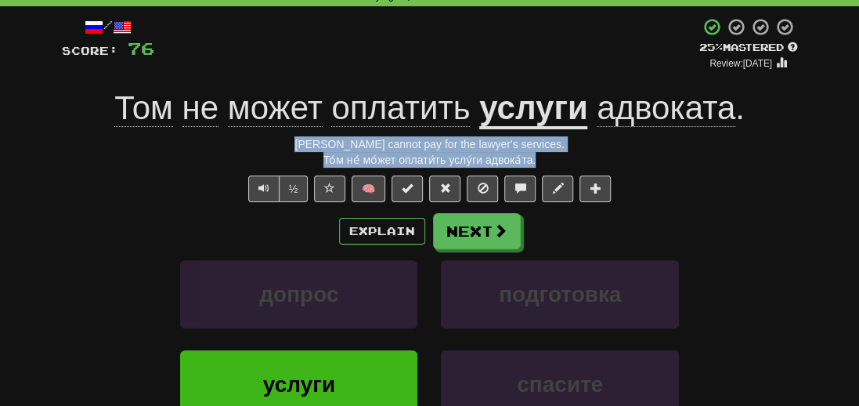
drag, startPoint x: 541, startPoint y: 162, endPoint x: 313, endPoint y: 142, distance: 228.8
click at [313, 142] on div "/ Score: 76 + 4 25 % Mastered Review: 2025-09-23 Том не может оплатить услуги а…" at bounding box center [430, 270] width 736 height 507
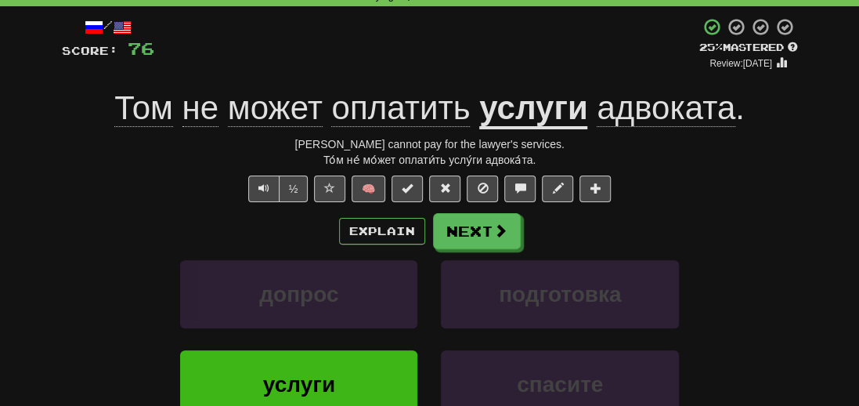
click at [93, 295] on div "допрос подготовка" at bounding box center [429, 305] width 783 height 90
click at [486, 238] on button "Next" at bounding box center [478, 232] width 88 height 36
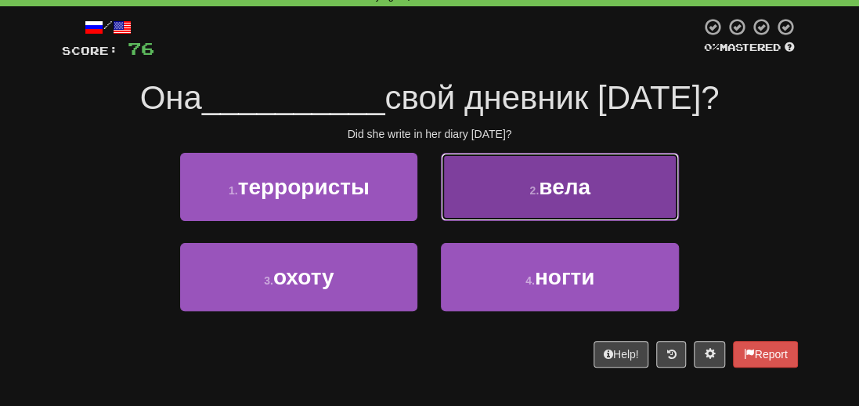
click at [550, 185] on span "вела" at bounding box center [565, 187] width 52 height 24
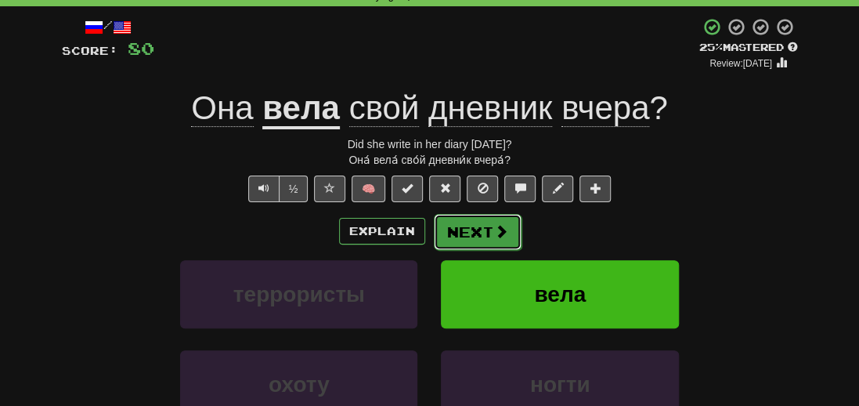
click at [474, 228] on button "Next" at bounding box center [478, 232] width 88 height 36
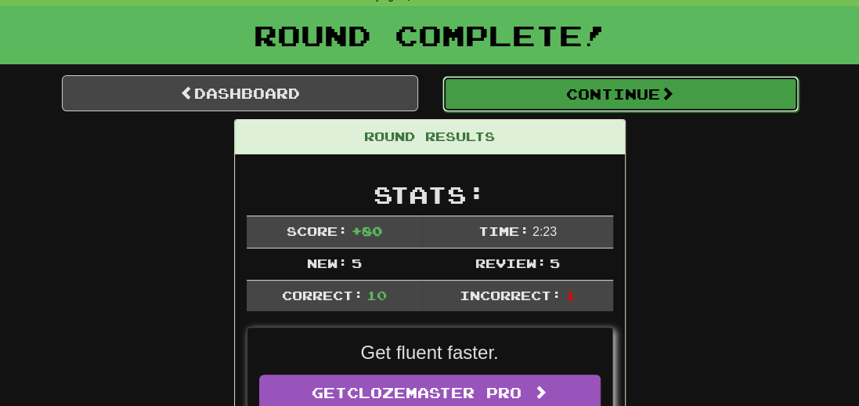
click at [584, 91] on button "Continue" at bounding box center [621, 94] width 356 height 36
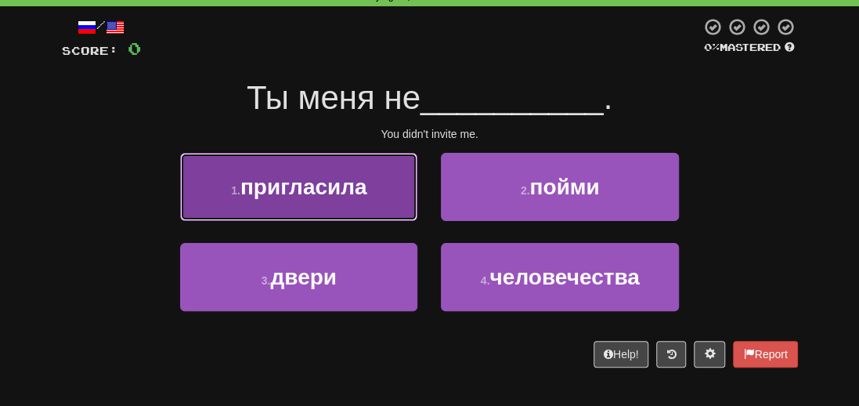
click at [311, 201] on button "1 . пригласила" at bounding box center [298, 187] width 237 height 68
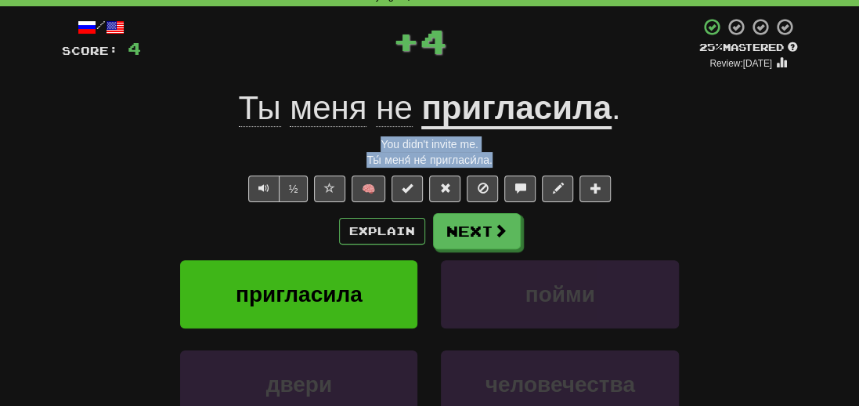
drag, startPoint x: 508, startPoint y: 161, endPoint x: 305, endPoint y: 146, distance: 204.2
click at [305, 146] on div "/ Score: 4 + 4 25 % Mastered Review: 2025-09-23 Ты меня не пригласила . You did…" at bounding box center [430, 270] width 736 height 507
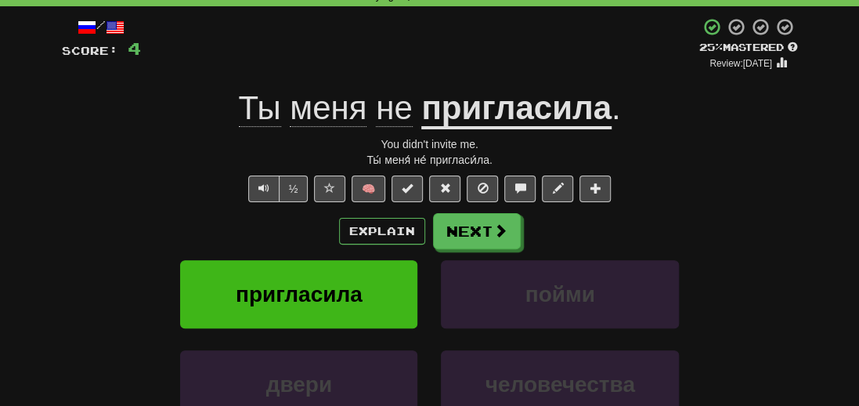
click at [70, 272] on div "пригласила пойми" at bounding box center [429, 305] width 783 height 90
click at [465, 241] on button "Next" at bounding box center [478, 232] width 88 height 36
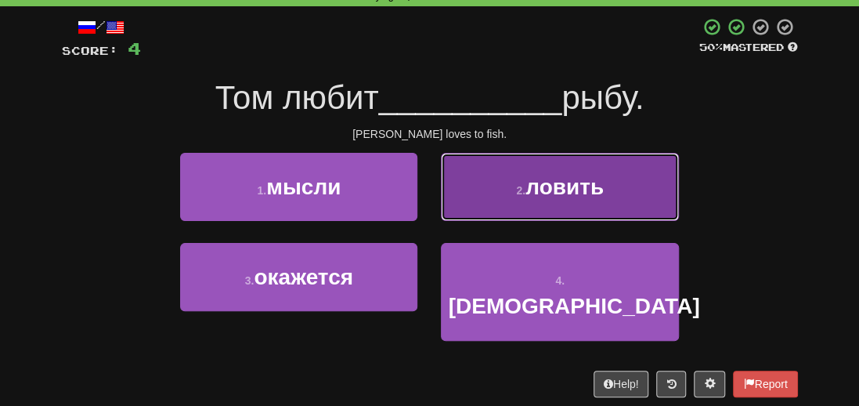
click at [575, 180] on span "ловить" at bounding box center [565, 187] width 78 height 24
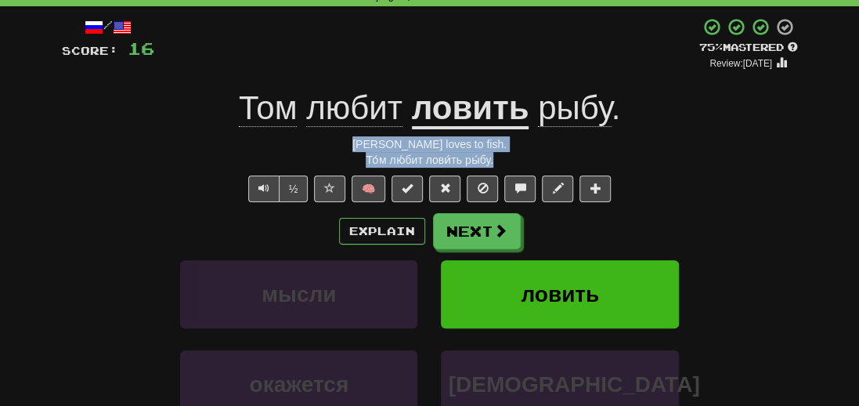
drag, startPoint x: 517, startPoint y: 165, endPoint x: 363, endPoint y: 150, distance: 154.3
click at [363, 150] on div "/ Score: 16 + 12 75 % Mastered Review: 2025-10-22 Том любит ловить рыбу . Tom l…" at bounding box center [430, 270] width 736 height 507
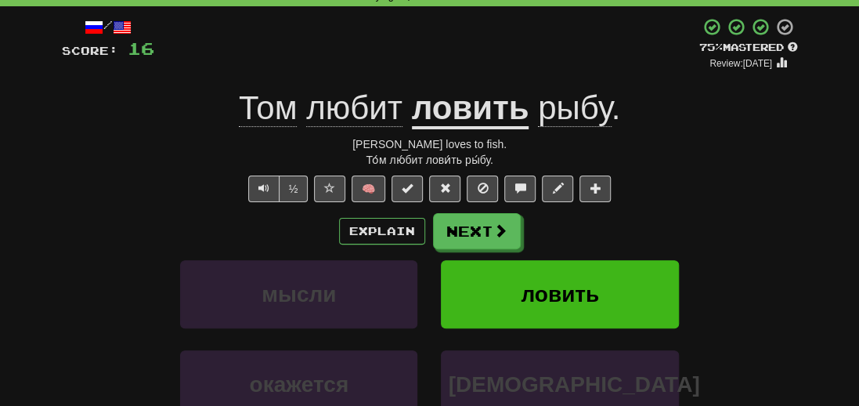
click at [69, 249] on div "Explain Next мысли ловить окажется библия Learn more: мысли ловить окажется биб…" at bounding box center [430, 338] width 736 height 251
click at [497, 237] on span at bounding box center [501, 231] width 14 height 14
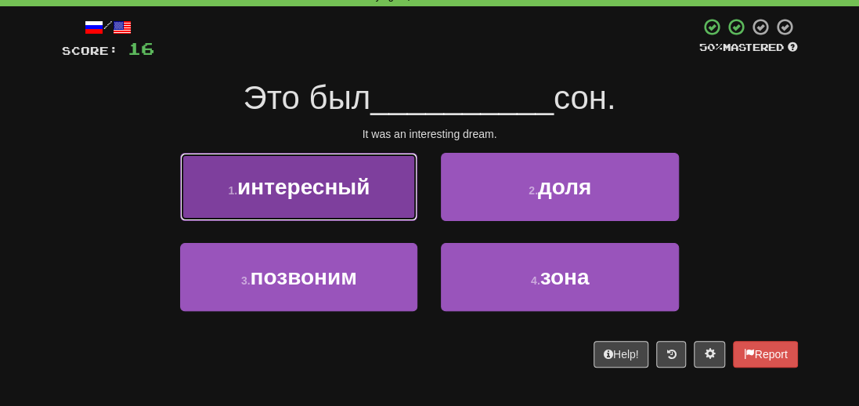
click at [316, 194] on span "интересный" at bounding box center [303, 187] width 132 height 24
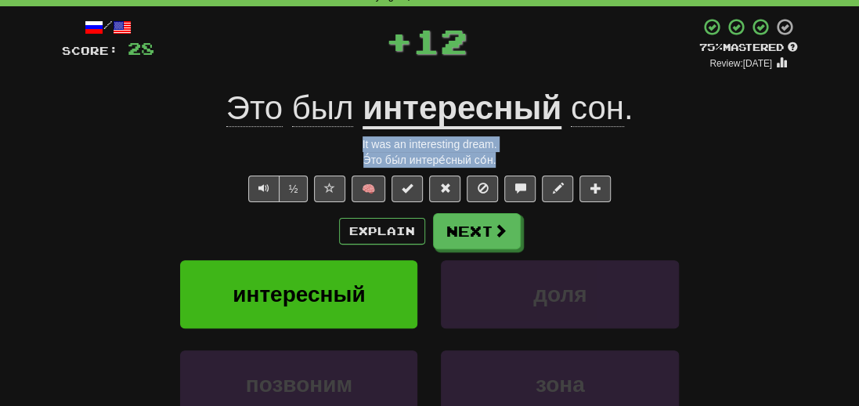
drag, startPoint x: 504, startPoint y: 162, endPoint x: 315, endPoint y: 131, distance: 192.1
click at [315, 131] on div "/ Score: 28 + 12 75 % Mastered Review: 2025-10-22 Это был интересный сон . It w…" at bounding box center [430, 270] width 736 height 507
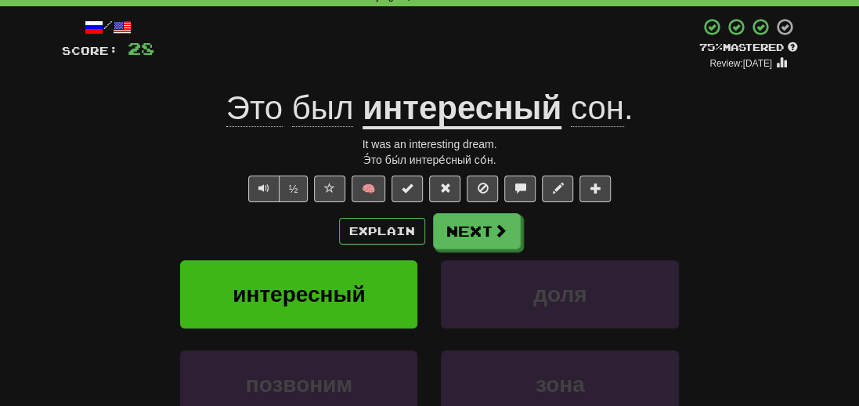
click at [45, 209] on div "Correct : 3 Incorrect : 0 To go : 7 Playing : 10,000 Most Common / Score: 28 + …" at bounding box center [429, 254] width 859 height 584
click at [475, 229] on button "Next" at bounding box center [478, 232] width 88 height 36
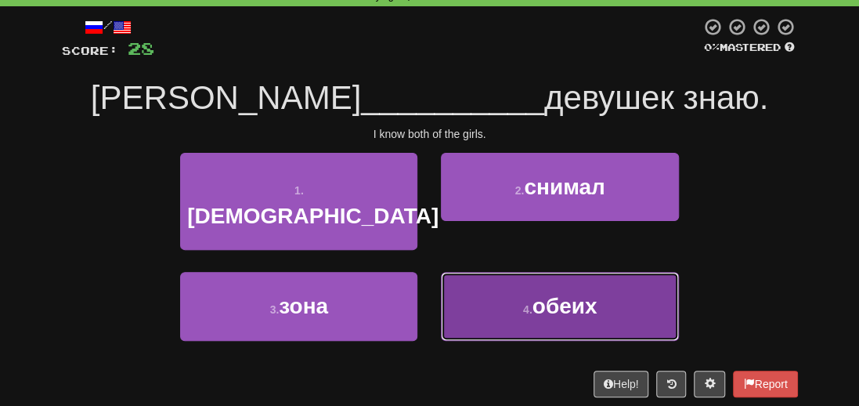
click at [578, 294] on span "обеих" at bounding box center [565, 306] width 65 height 24
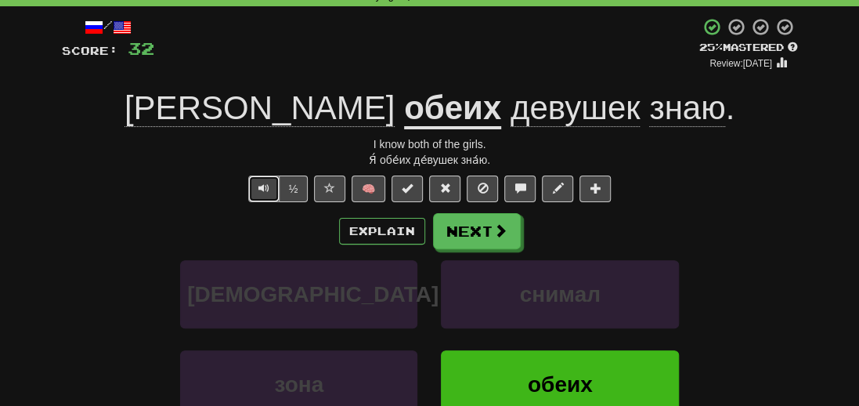
click at [269, 189] on span "Text-to-speech controls" at bounding box center [263, 187] width 11 height 11
click at [251, 189] on button "Text-to-speech controls" at bounding box center [263, 188] width 31 height 27
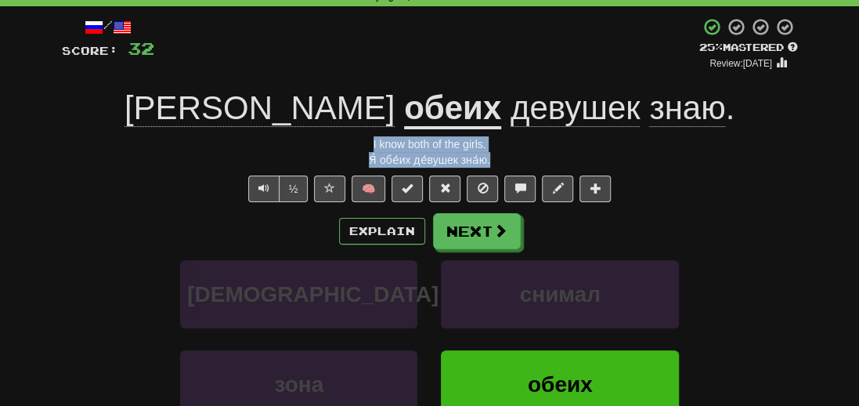
drag, startPoint x: 511, startPoint y: 154, endPoint x: 363, endPoint y: 139, distance: 148.9
click at [363, 139] on div "/ Score: 32 + 4 25 % Mastered Review: 2025-09-23 Я обеих девушек знаю . I know …" at bounding box center [430, 270] width 736 height 507
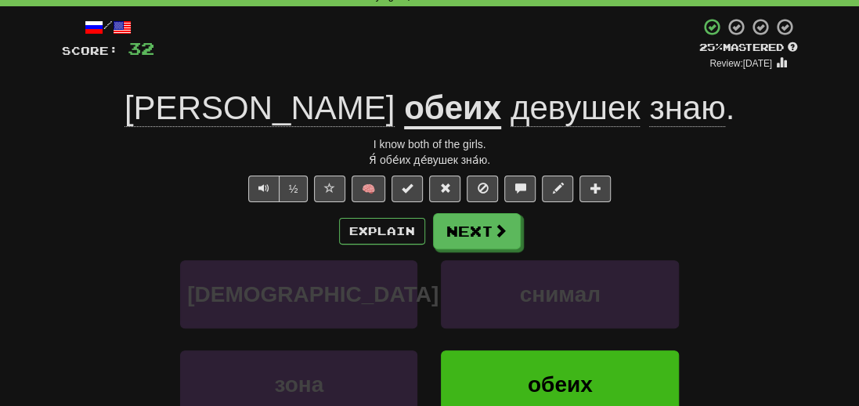
click at [36, 251] on div "Correct : 4 Incorrect : 0 To go : 6 Playing : 10,000 Most Common / Score: 32 + …" at bounding box center [429, 254] width 859 height 584
click at [500, 237] on span at bounding box center [501, 231] width 14 height 14
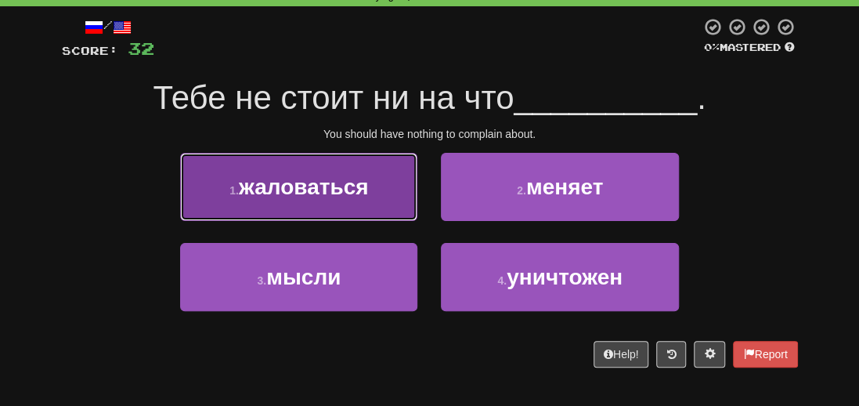
click at [277, 199] on button "1 . жаловаться" at bounding box center [298, 187] width 237 height 68
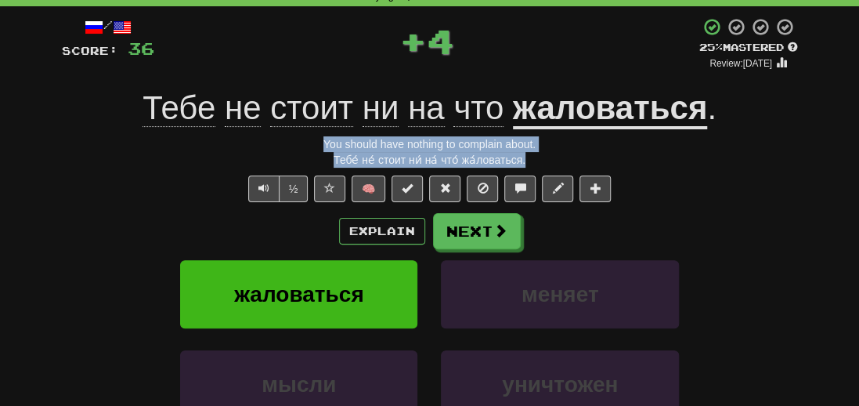
drag, startPoint x: 550, startPoint y: 157, endPoint x: 341, endPoint y: 138, distance: 210.0
click at [323, 142] on div "/ Score: 36 + 4 25 % Mastered Review: 2025-09-23 Тебе не стоит ни на что жалова…" at bounding box center [430, 270] width 736 height 507
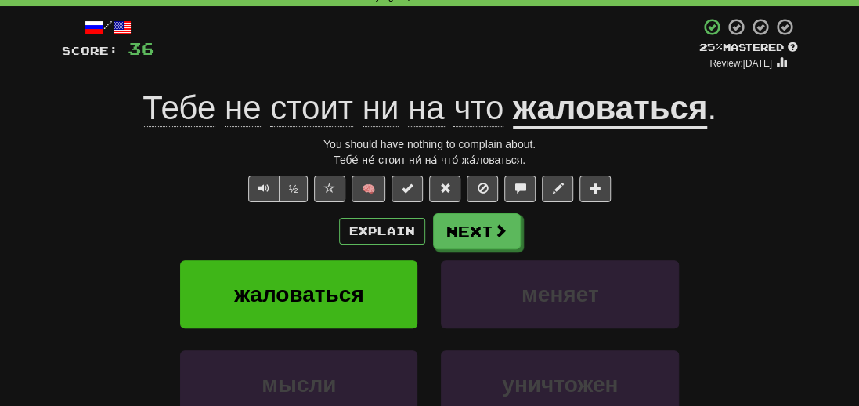
click at [63, 240] on div "Explain Next" at bounding box center [430, 231] width 736 height 36
click at [486, 234] on button "Next" at bounding box center [478, 232] width 88 height 36
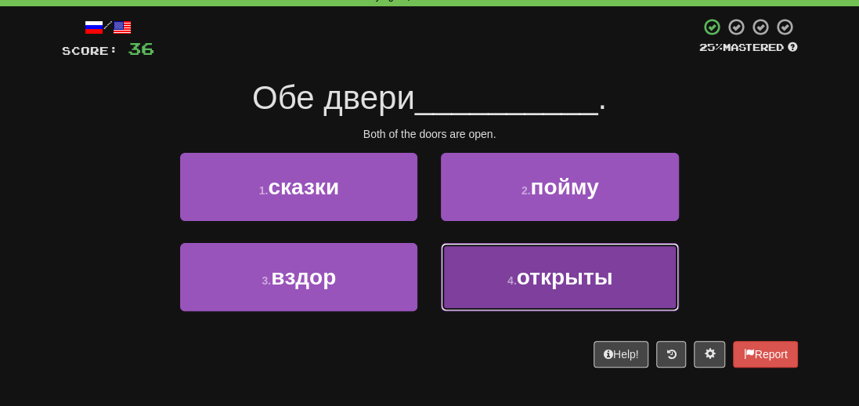
click at [584, 281] on span "открыты" at bounding box center [565, 277] width 96 height 24
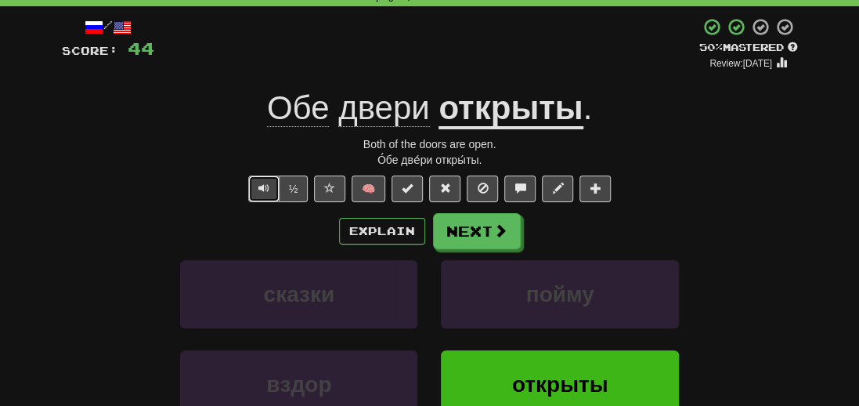
click at [256, 192] on button "Text-to-speech controls" at bounding box center [263, 188] width 31 height 27
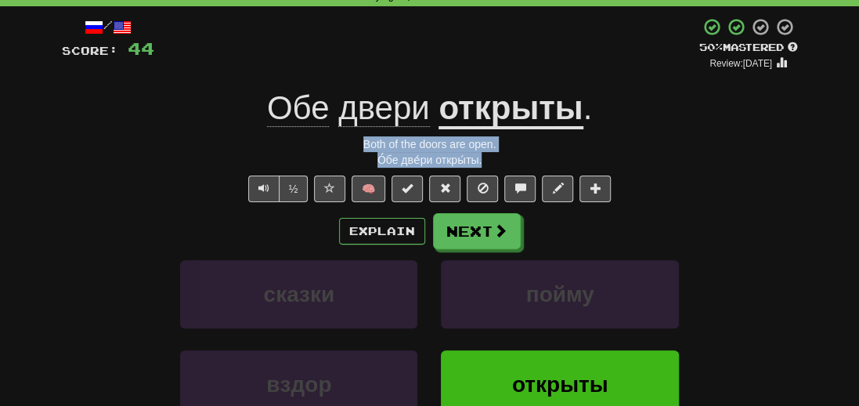
drag, startPoint x: 510, startPoint y: 155, endPoint x: 360, endPoint y: 149, distance: 149.7
click at [360, 149] on div "/ Score: 44 + 8 50 % Mastered Review: 2025-10-02 Обе двери открыты . Both of th…" at bounding box center [430, 270] width 736 height 507
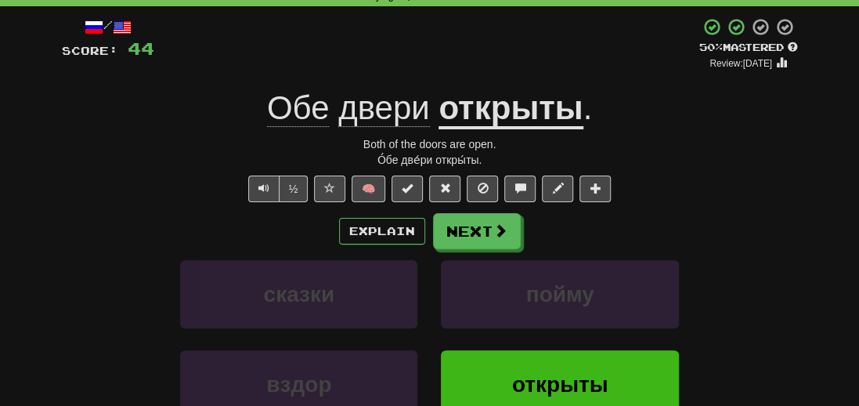
click at [36, 273] on div "Correct : 6 Incorrect : 0 To go : 4 Playing : 10,000 Most Common / Score: 44 + …" at bounding box center [429, 254] width 859 height 584
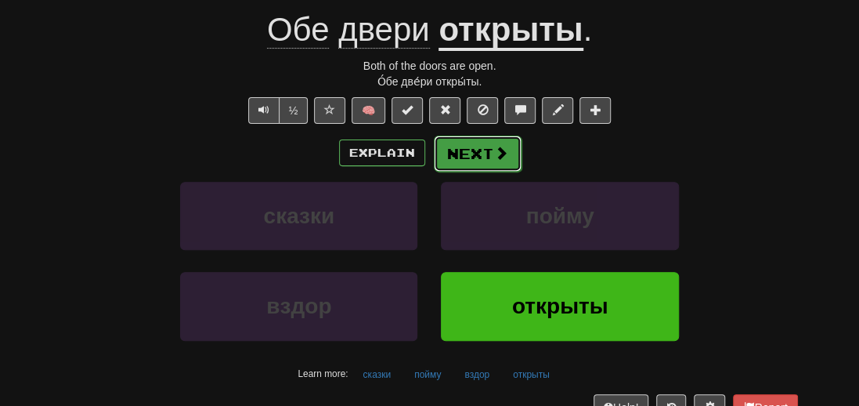
click at [479, 144] on button "Next" at bounding box center [478, 154] width 88 height 36
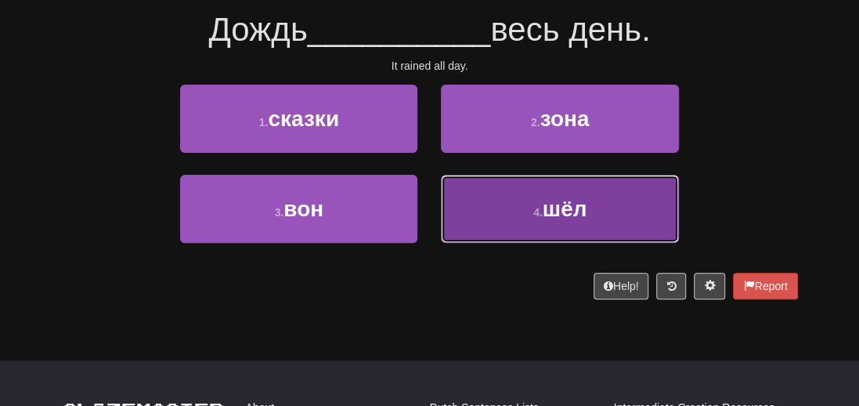
click at [583, 205] on span "шёл" at bounding box center [565, 209] width 45 height 24
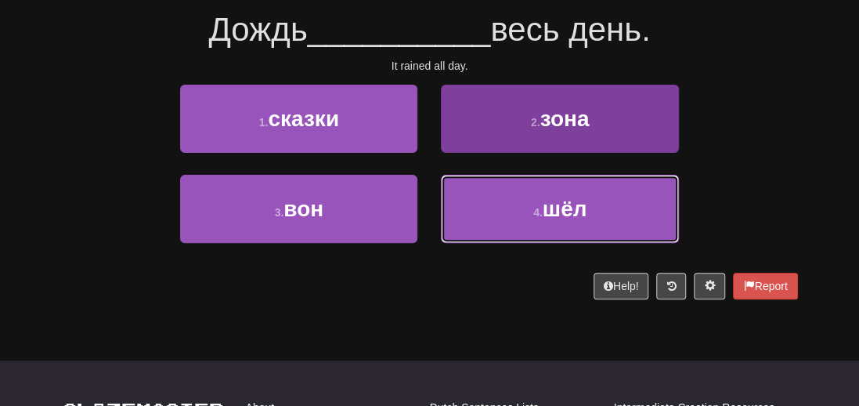
scroll to position [157, 0]
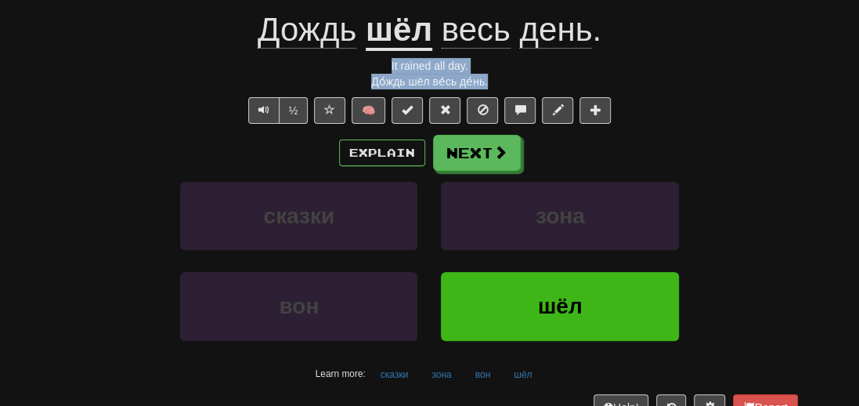
drag, startPoint x: 506, startPoint y: 85, endPoint x: 327, endPoint y: 72, distance: 179.1
click at [327, 72] on div "/ Score: 52 + 8 50 % Mastered Review: 2025-10-02 Дождь шёл весь день . It raine…" at bounding box center [430, 192] width 736 height 507
click at [76, 273] on div "вон шёл" at bounding box center [429, 317] width 783 height 90
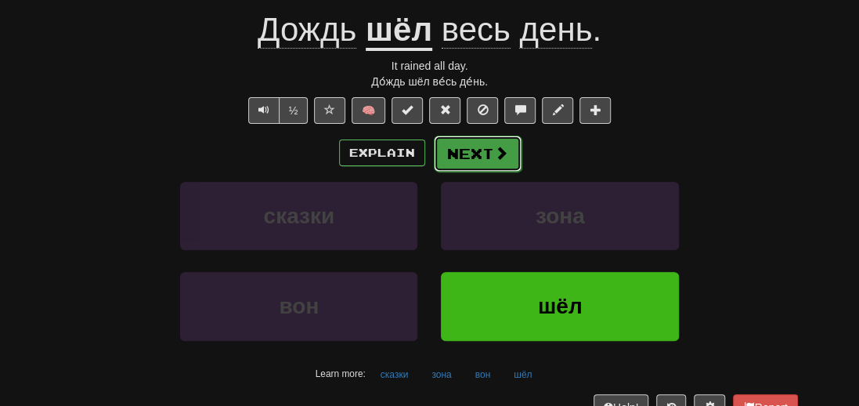
click at [498, 154] on span at bounding box center [501, 153] width 14 height 14
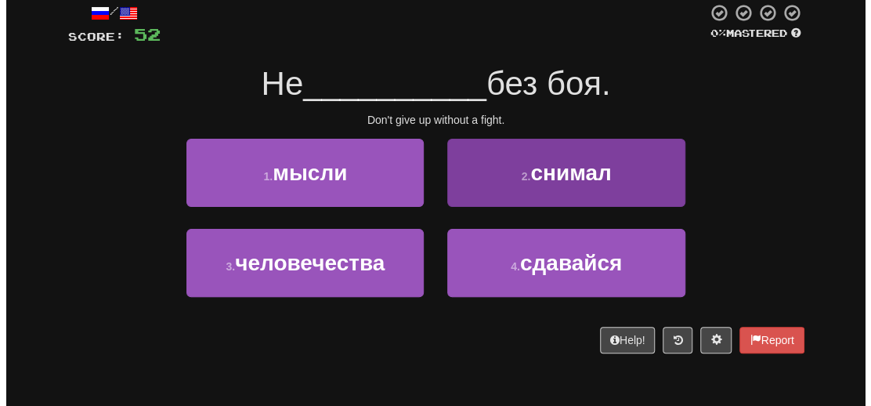
scroll to position [68, 0]
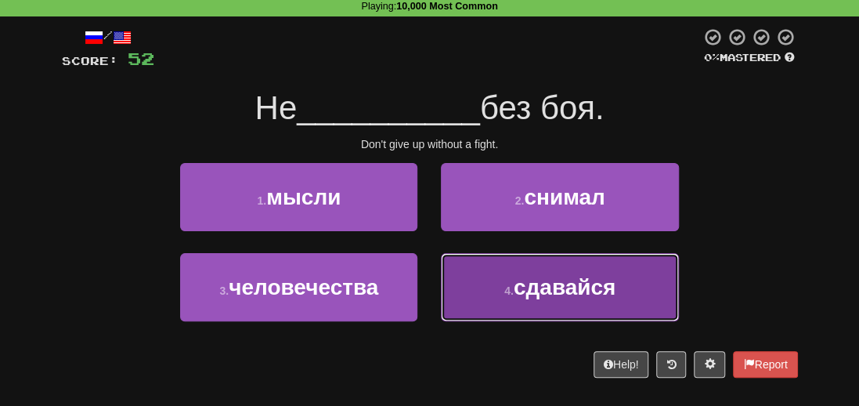
click at [562, 292] on span "сдавайся" at bounding box center [565, 287] width 102 height 24
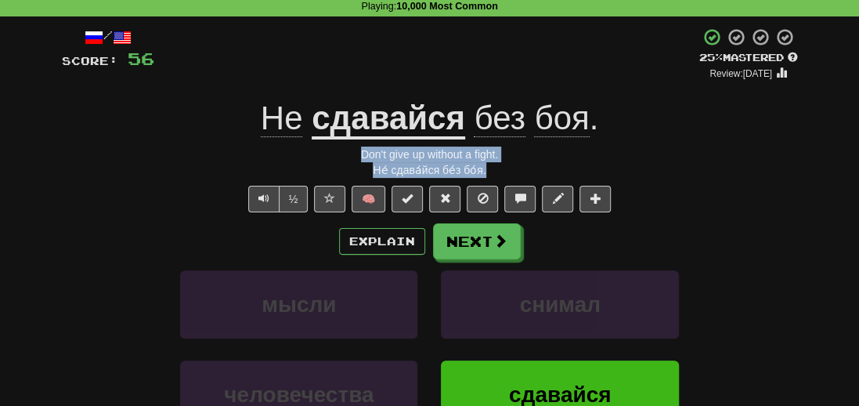
drag, startPoint x: 494, startPoint y: 174, endPoint x: 341, endPoint y: 151, distance: 154.4
click at [341, 151] on div "/ Score: 56 + 4 25 % Mastered Review: 2025-09-23 Не сдавайся без боя . Don't gi…" at bounding box center [430, 280] width 736 height 507
click at [78, 151] on div "Don't give up without a fight." at bounding box center [430, 154] width 736 height 16
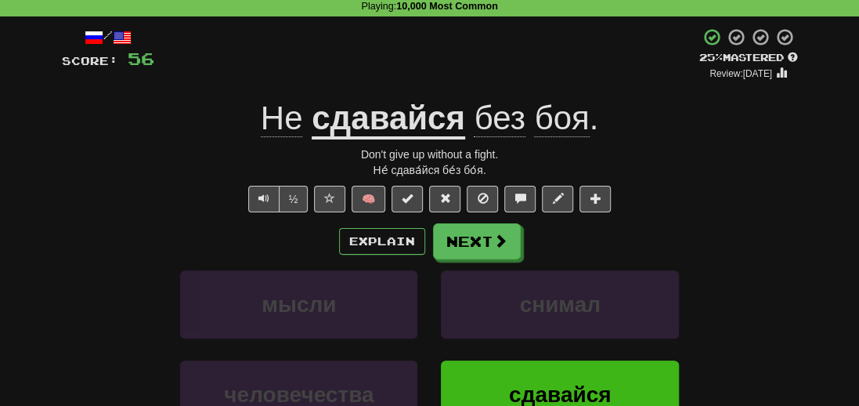
click at [544, 122] on span "боя" at bounding box center [561, 118] width 55 height 38
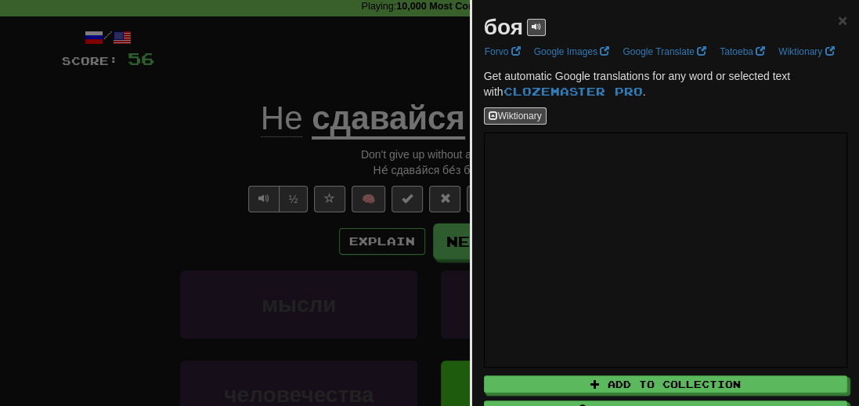
click at [656, 149] on div "боя × Forvo Google Images Google Translate Tatoeba Wiktionary Get automatic Goo…" at bounding box center [665, 244] width 387 height 488
click at [122, 216] on div at bounding box center [429, 203] width 859 height 406
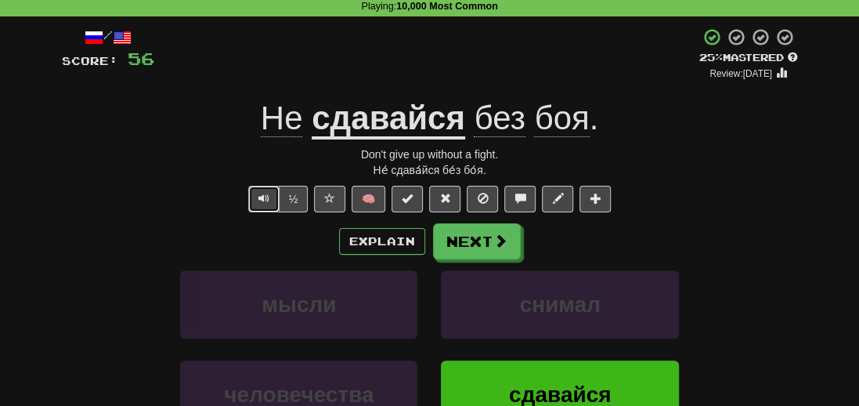
click at [260, 198] on span "Text-to-speech controls" at bounding box center [263, 198] width 11 height 11
click at [257, 193] on button "Text-to-speech controls" at bounding box center [263, 199] width 31 height 27
click at [262, 199] on span "Text-to-speech controls" at bounding box center [263, 198] width 11 height 11
click at [121, 145] on div "/ Score: 56 + 4 25 % Mastered Review: 2025-09-23 Не сдавайся без боя . Don't gi…" at bounding box center [430, 280] width 736 height 507
click at [460, 235] on button "Next" at bounding box center [478, 242] width 88 height 36
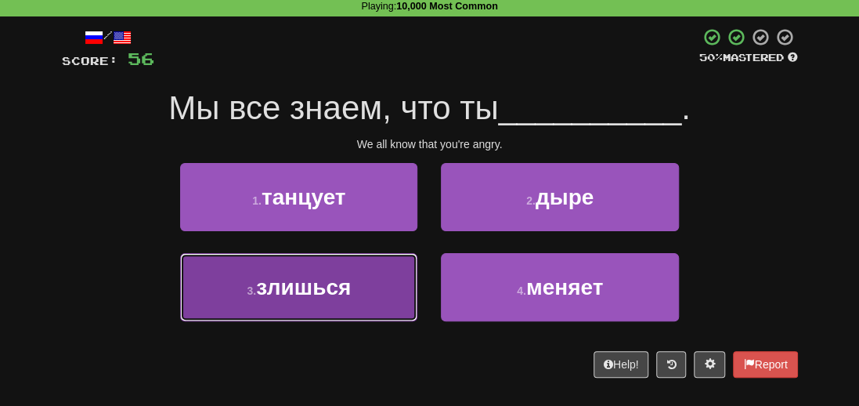
click at [284, 289] on span "злишься" at bounding box center [303, 287] width 95 height 24
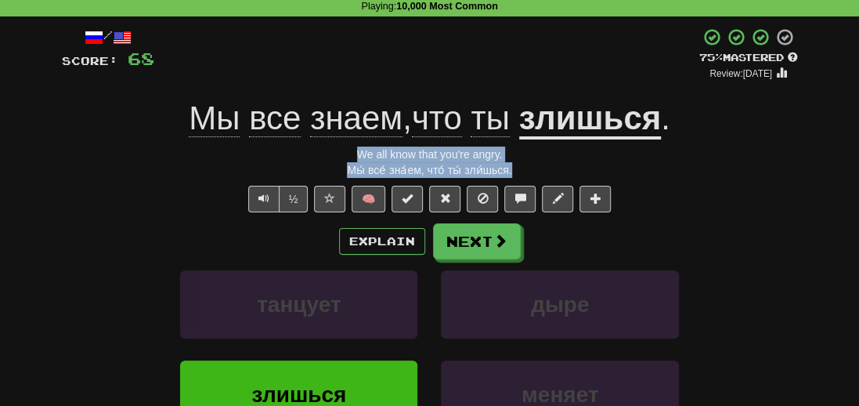
drag, startPoint x: 517, startPoint y: 168, endPoint x: 346, endPoint y: 161, distance: 170.9
click at [346, 162] on div "Мы́ все́ зна́ем, что́ ты́ зли́шься." at bounding box center [430, 170] width 736 height 16
click at [53, 164] on div "/ Score: 68 + 12 75 % Mastered Review: 2025-10-22 Мы все знаем , что ты злишься…" at bounding box center [430, 286] width 760 height 540
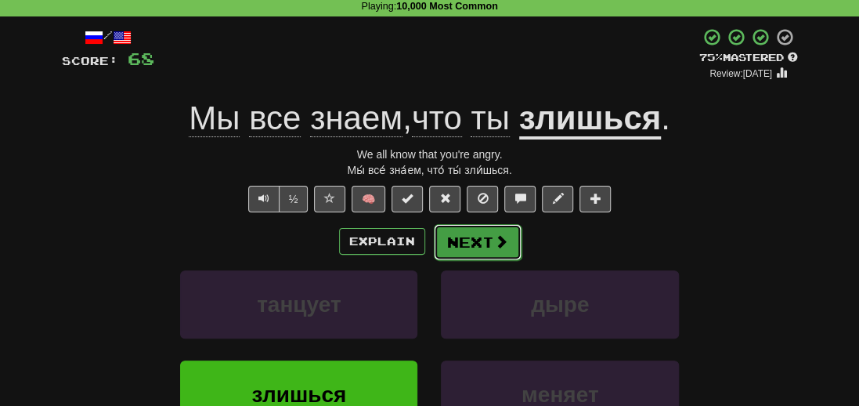
click at [488, 255] on button "Next" at bounding box center [478, 242] width 88 height 36
